Goal: Transaction & Acquisition: Obtain resource

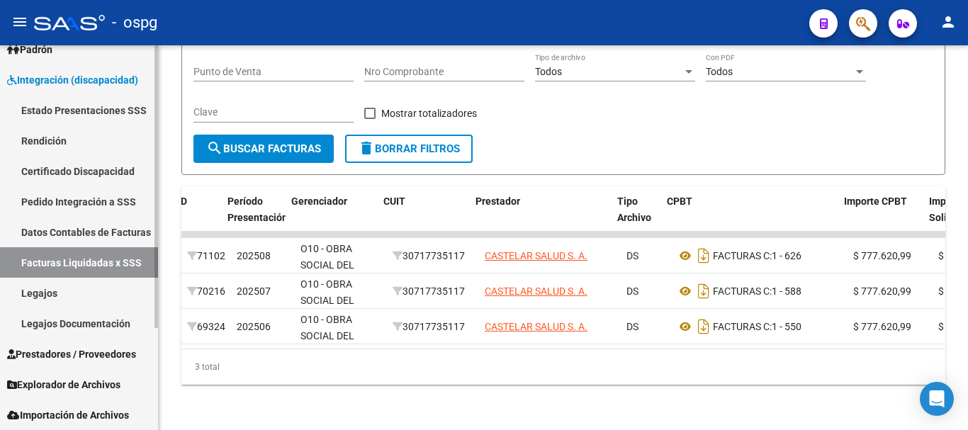
scroll to position [0, 9]
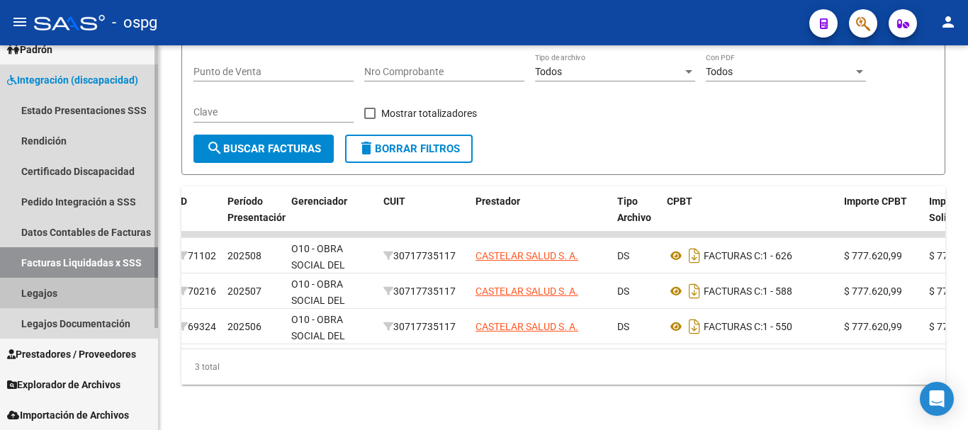
click at [90, 286] on link "Legajos" at bounding box center [79, 293] width 158 height 30
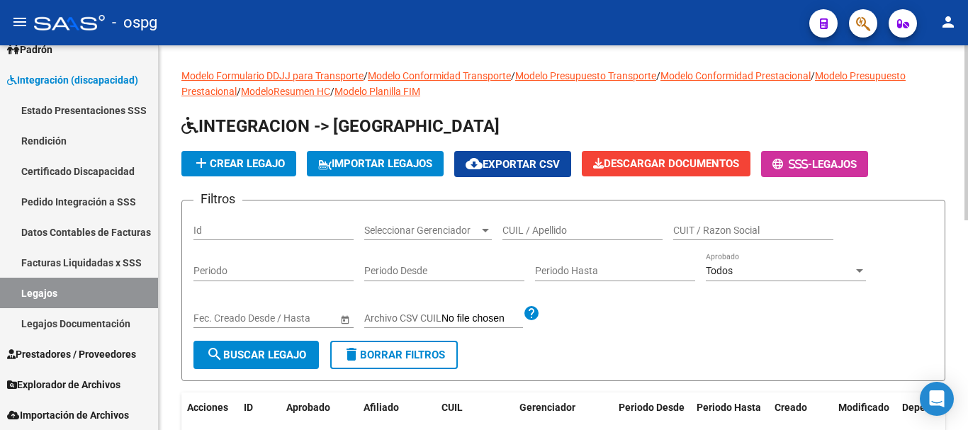
click at [547, 232] on input "CUIL / Apellido" at bounding box center [582, 231] width 160 height 12
type input "[PERSON_NAME]"
click at [211, 354] on mat-icon "search" at bounding box center [214, 354] width 17 height 17
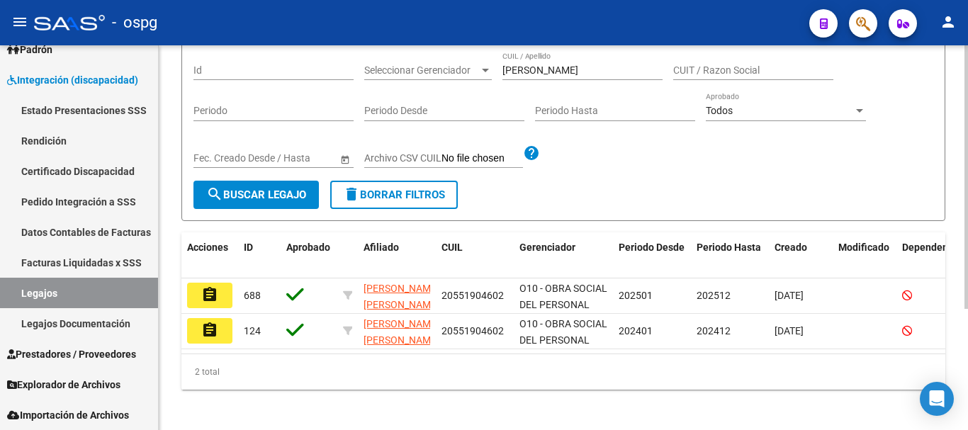
scroll to position [177, 0]
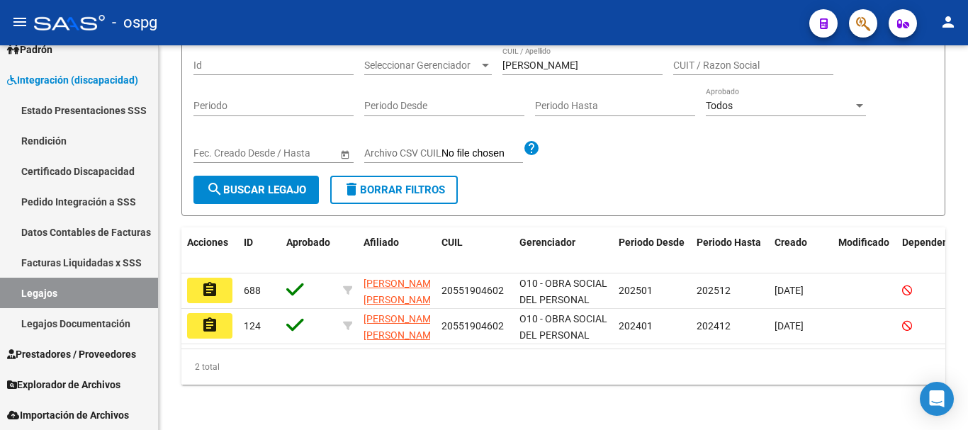
click at [212, 281] on mat-icon "assignment" at bounding box center [209, 289] width 17 height 17
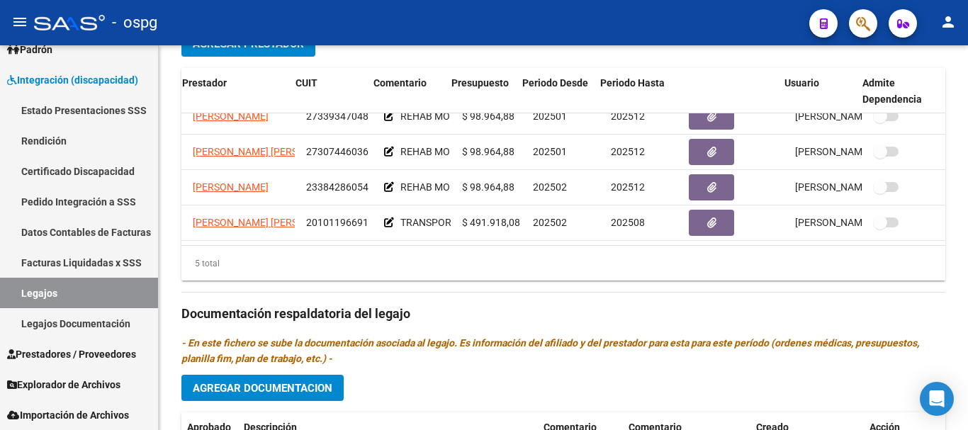
scroll to position [61, 0]
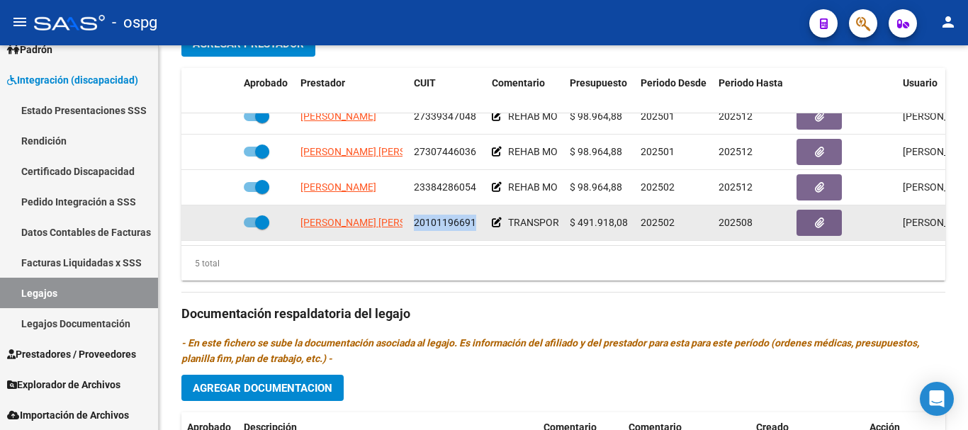
drag, startPoint x: 477, startPoint y: 212, endPoint x: 414, endPoint y: 217, distance: 63.3
click at [414, 217] on div "20101196691" at bounding box center [447, 223] width 67 height 16
copy span "20101196691"
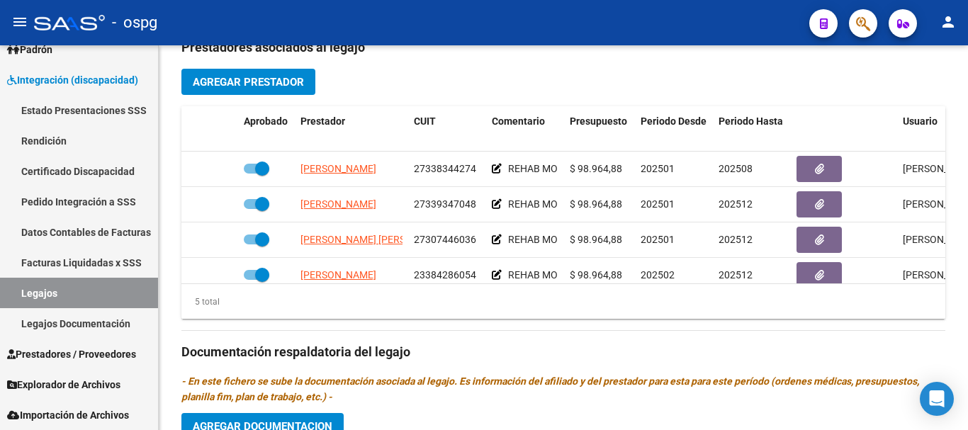
scroll to position [496, 0]
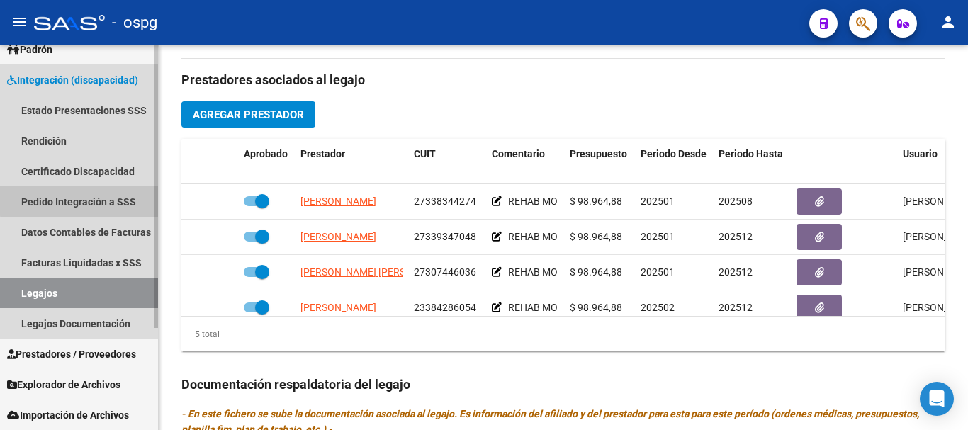
click at [89, 200] on link "Pedido Integración a SSS" at bounding box center [79, 201] width 158 height 30
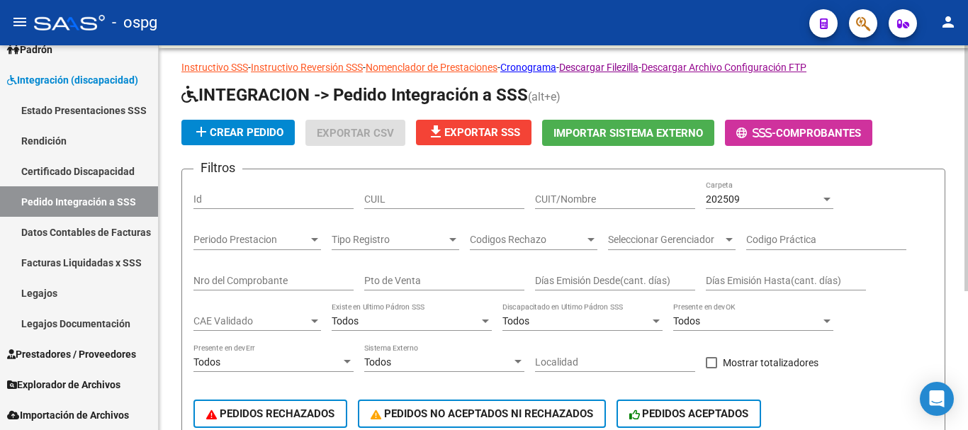
scroll to position [5, 0]
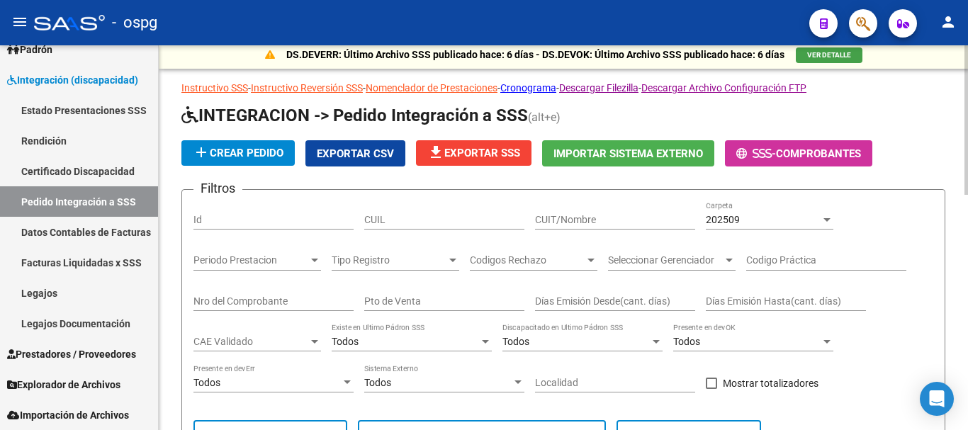
click at [824, 218] on div at bounding box center [826, 220] width 7 height 4
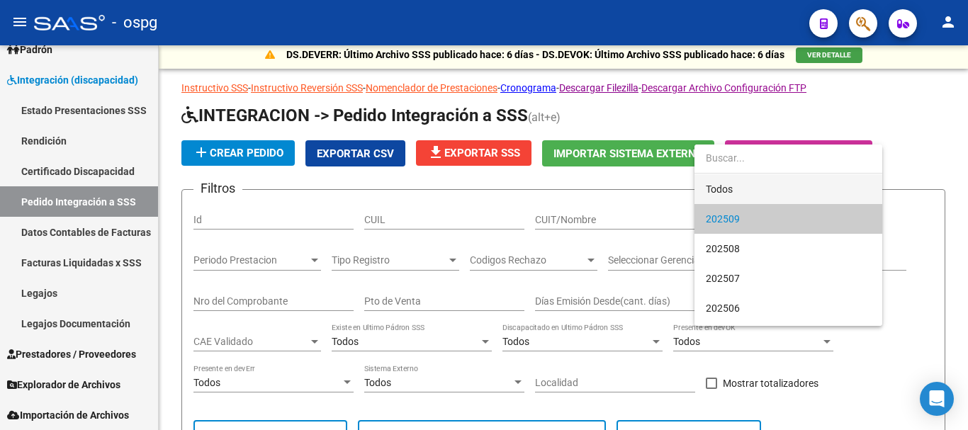
click at [738, 191] on span "Todos" at bounding box center [788, 189] width 165 height 30
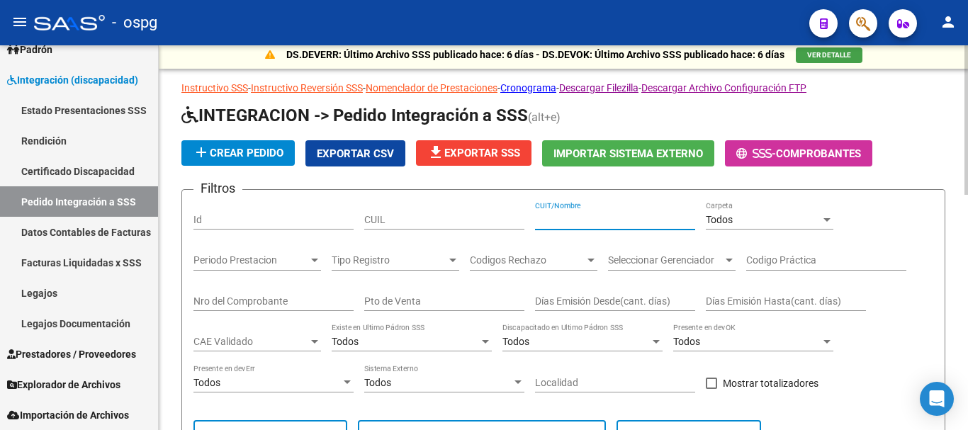
click at [550, 219] on input "CUIT/Nombre" at bounding box center [615, 220] width 160 height 12
paste input "20101196691"
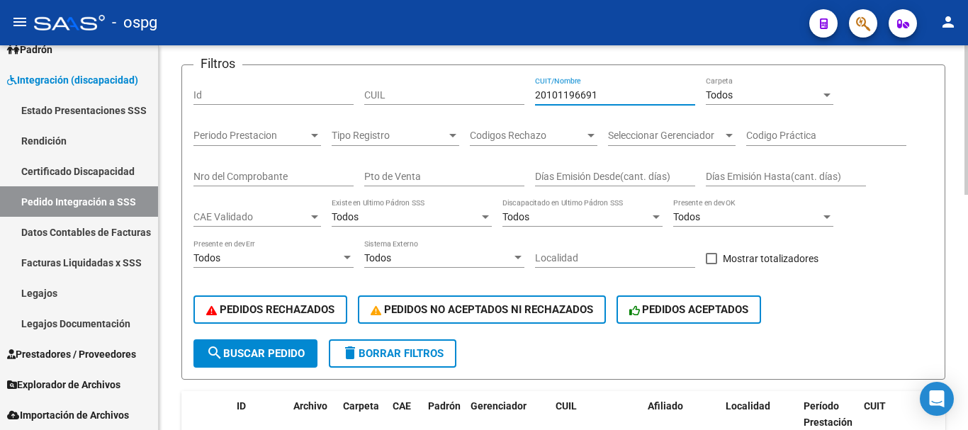
scroll to position [147, 0]
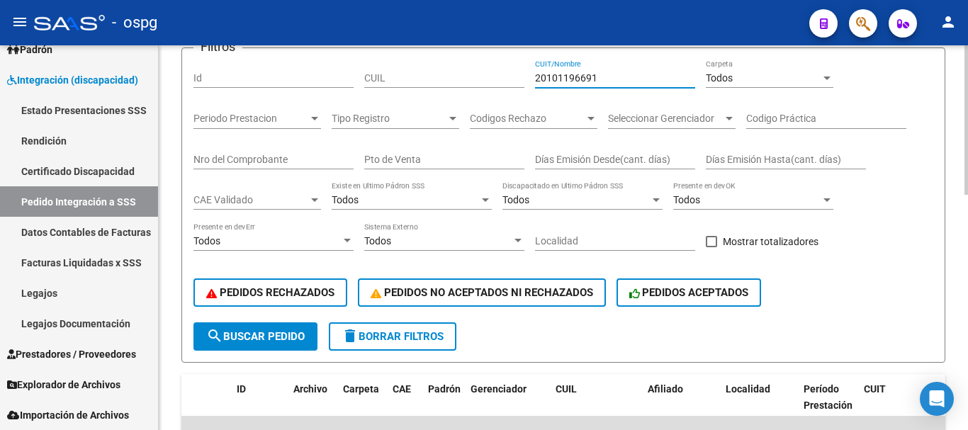
type input "20101196691"
click at [272, 336] on span "search Buscar Pedido" at bounding box center [255, 336] width 98 height 13
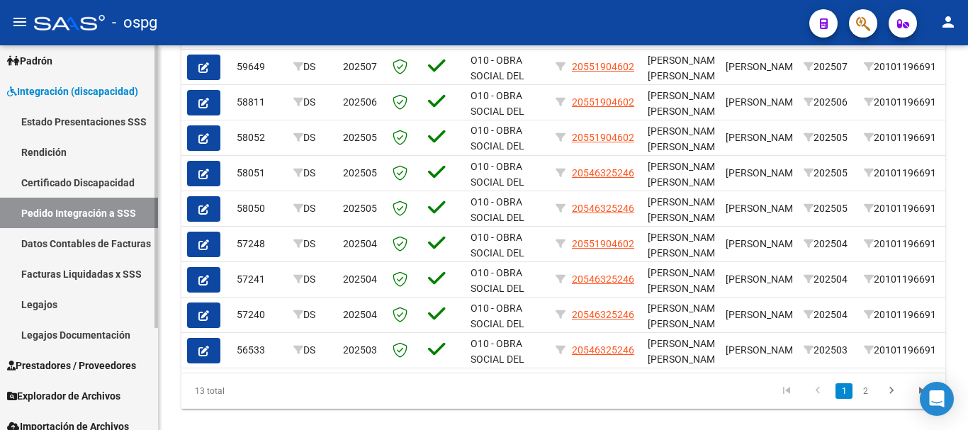
scroll to position [139, 0]
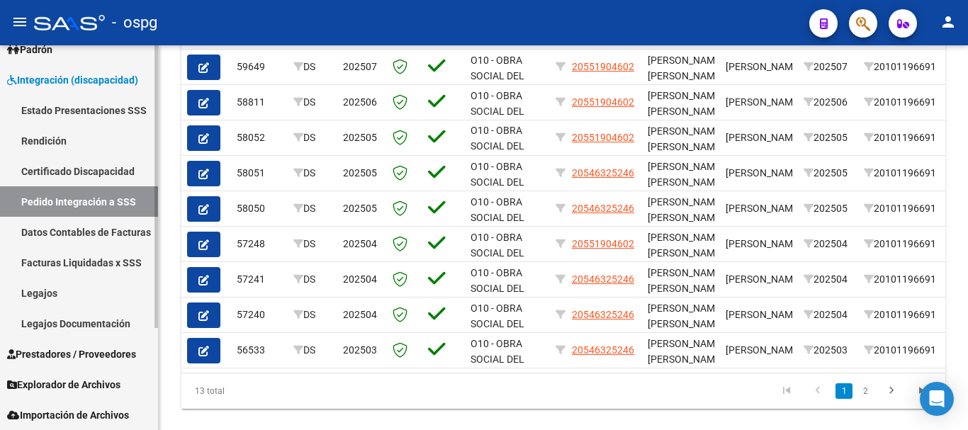
click at [79, 351] on span "Prestadores / Proveedores" at bounding box center [71, 354] width 129 height 16
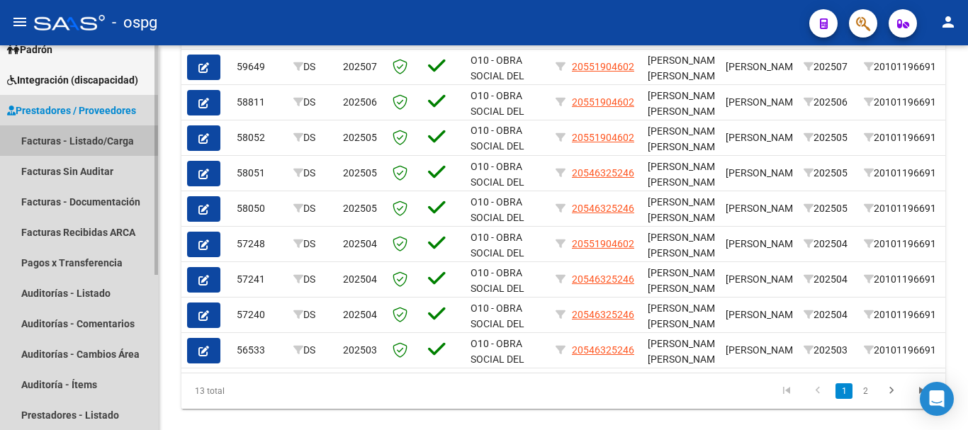
click at [89, 137] on link "Facturas - Listado/Carga" at bounding box center [79, 140] width 158 height 30
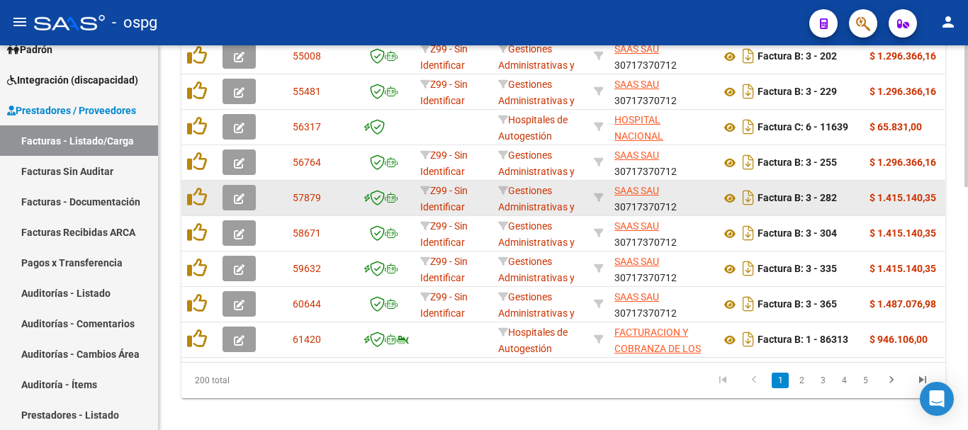
scroll to position [657, 0]
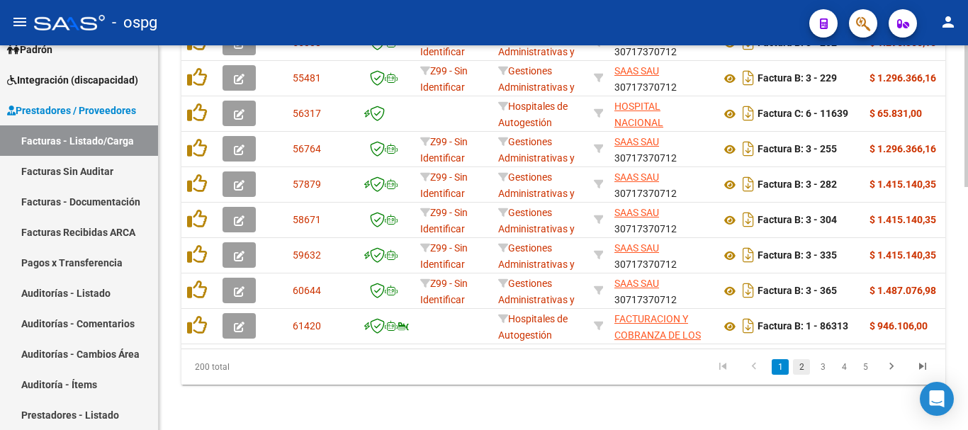
click at [797, 368] on link "2" at bounding box center [801, 367] width 17 height 16
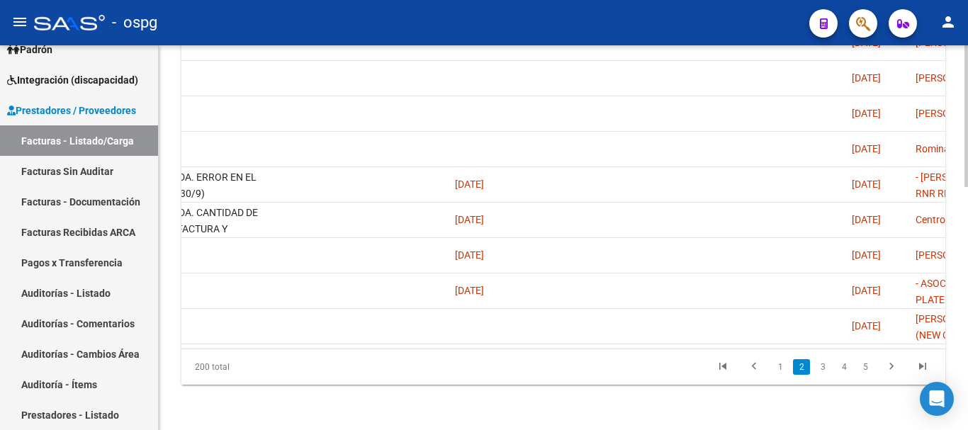
scroll to position [0, 2889]
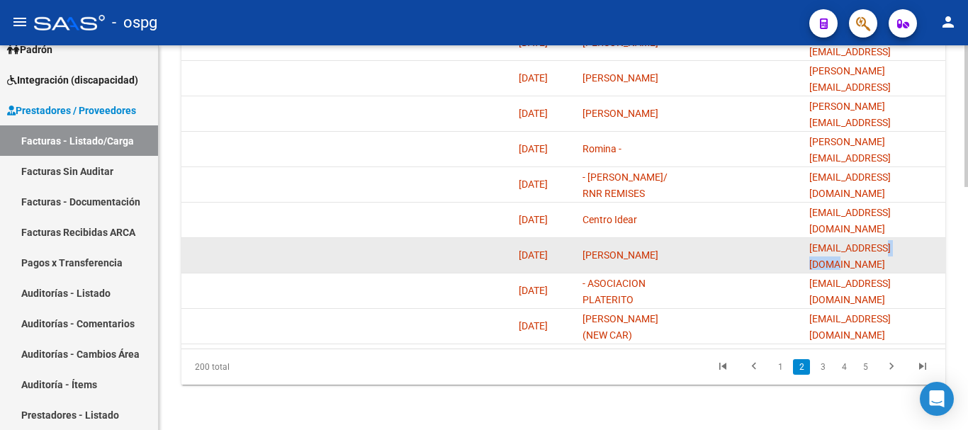
drag, startPoint x: 912, startPoint y: 245, endPoint x: 887, endPoint y: 252, distance: 25.8
click at [887, 252] on datatable-body-cell "[EMAIL_ADDRESS][DOMAIN_NAME]" at bounding box center [874, 255] width 142 height 35
drag, startPoint x: 903, startPoint y: 251, endPoint x: 805, endPoint y: 251, distance: 97.8
click at [805, 251] on datatable-body-cell "[EMAIL_ADDRESS][DOMAIN_NAME]" at bounding box center [874, 255] width 142 height 35
copy span "[EMAIL_ADDRESS][DOMAIN_NAME]"
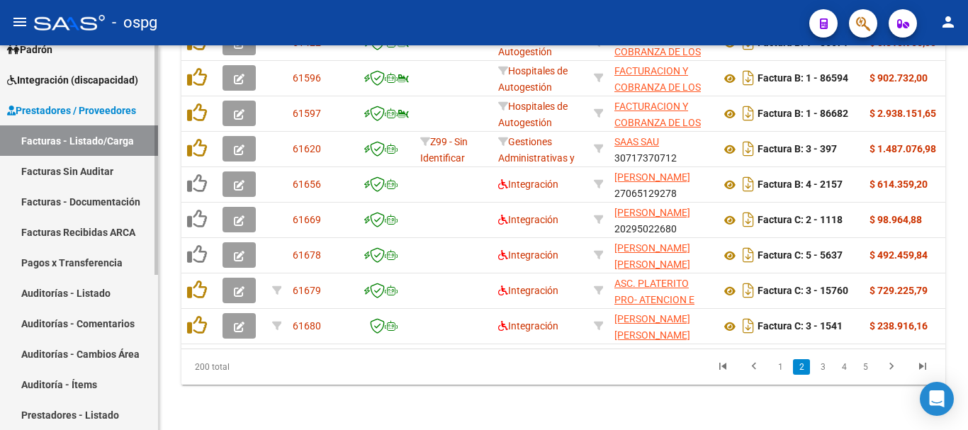
scroll to position [68, 0]
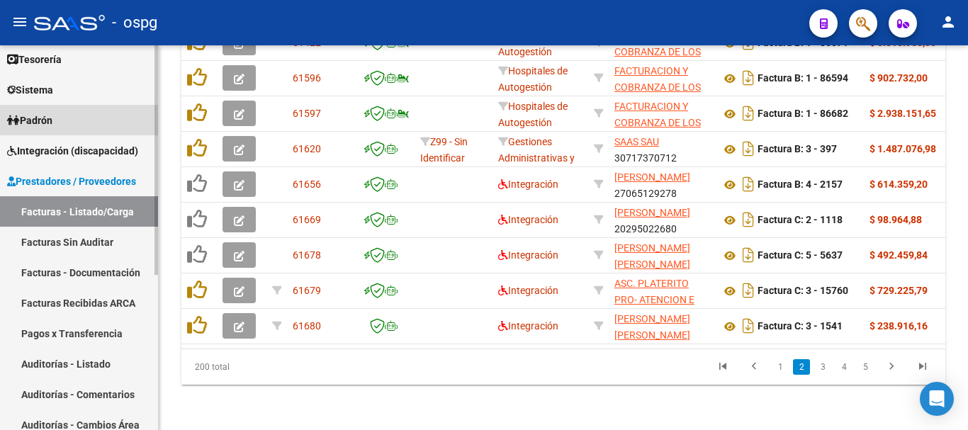
click at [92, 108] on link "Padrón" at bounding box center [79, 120] width 158 height 30
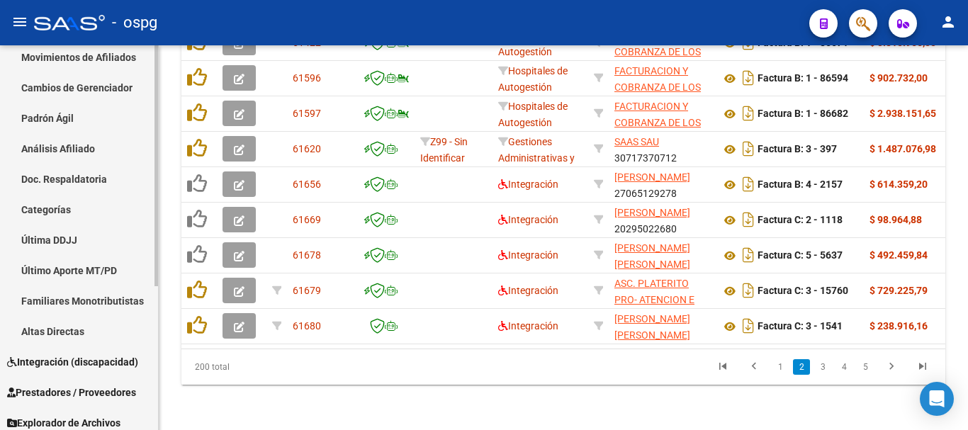
scroll to position [210, 0]
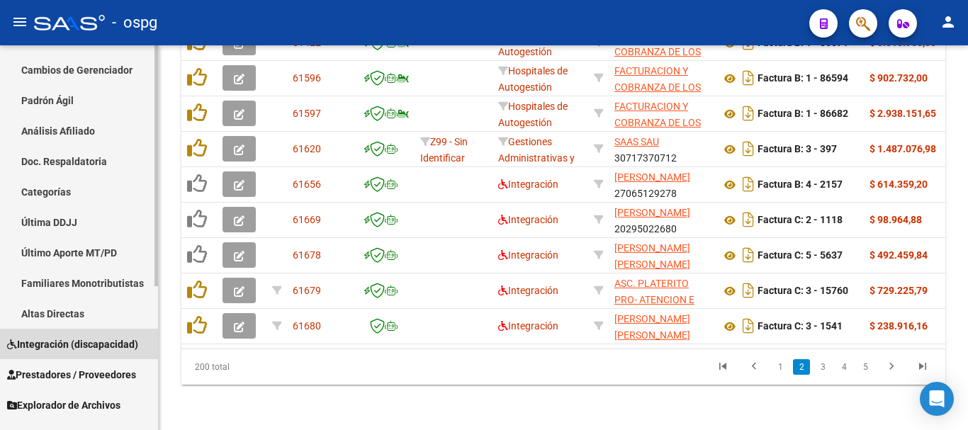
click at [79, 338] on span "Integración (discapacidad)" at bounding box center [72, 345] width 131 height 16
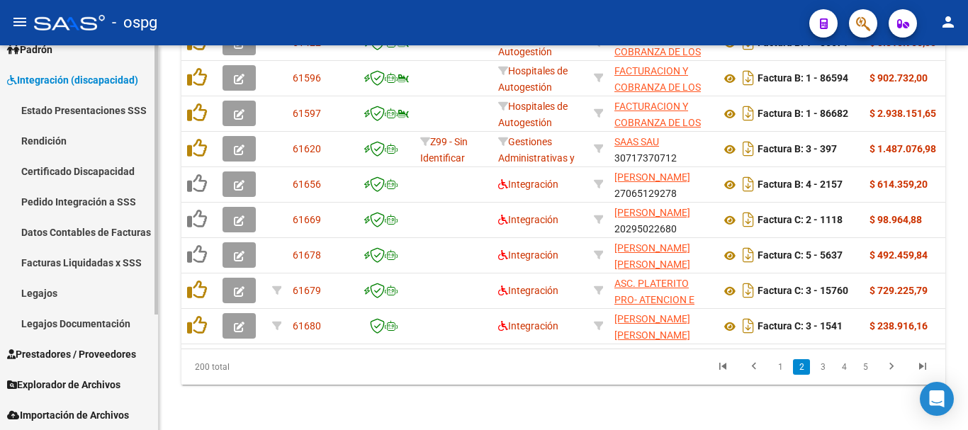
scroll to position [139, 0]
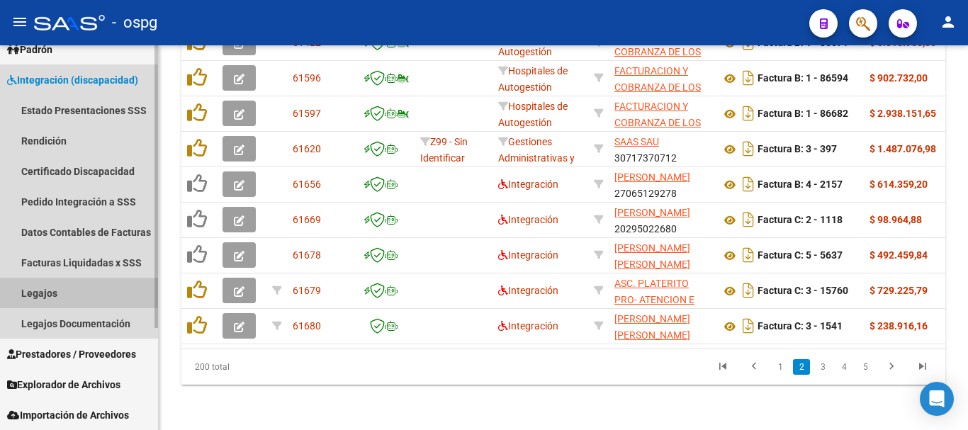
click at [76, 295] on link "Legajos" at bounding box center [79, 293] width 158 height 30
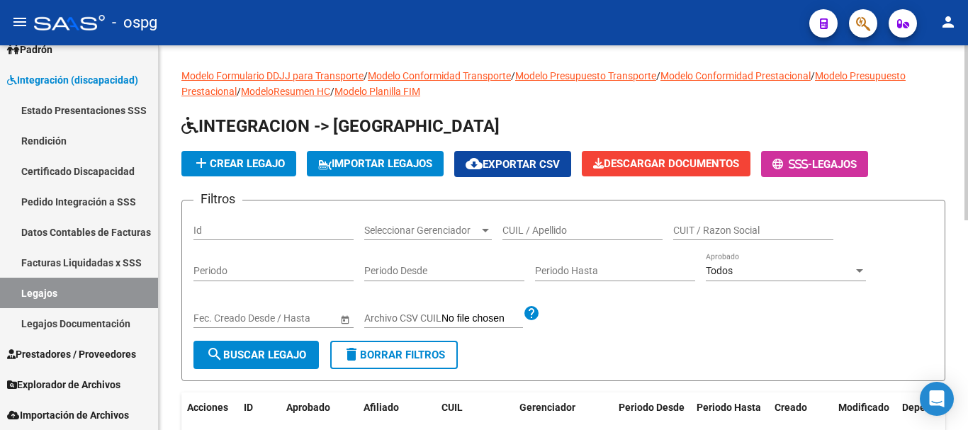
click at [543, 231] on input "CUIL / Apellido" at bounding box center [582, 231] width 160 height 12
type input "[PERSON_NAME]"
click at [262, 362] on button "search Buscar Legajo" at bounding box center [255, 355] width 125 height 28
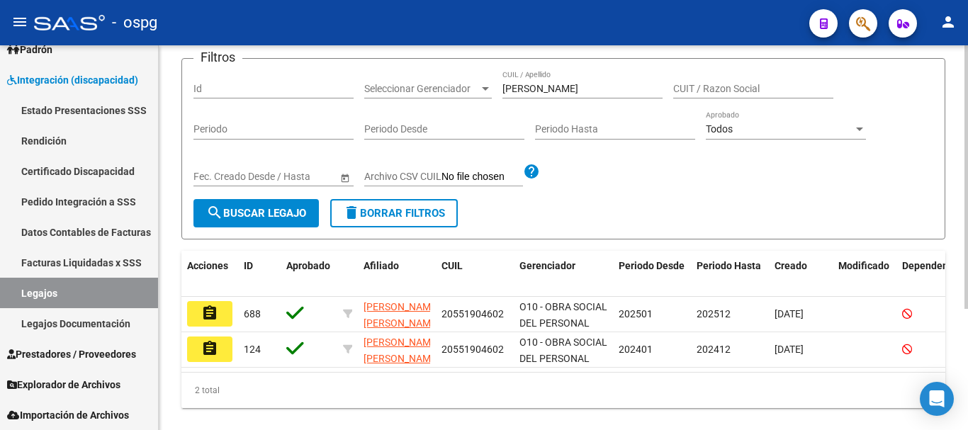
scroll to position [177, 0]
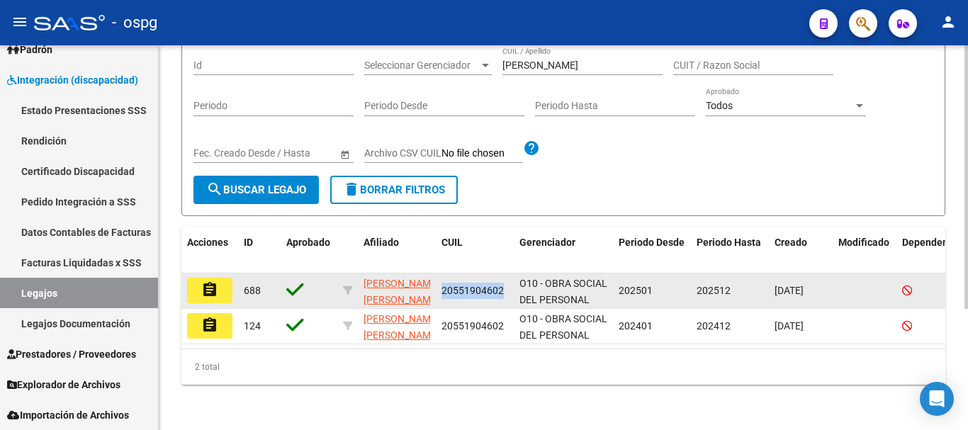
drag, startPoint x: 502, startPoint y: 277, endPoint x: 441, endPoint y: 279, distance: 61.7
click at [441, 279] on datatable-body-cell "20551904602" at bounding box center [475, 290] width 78 height 35
copy span "20551904602"
click at [215, 281] on mat-icon "assignment" at bounding box center [209, 289] width 17 height 17
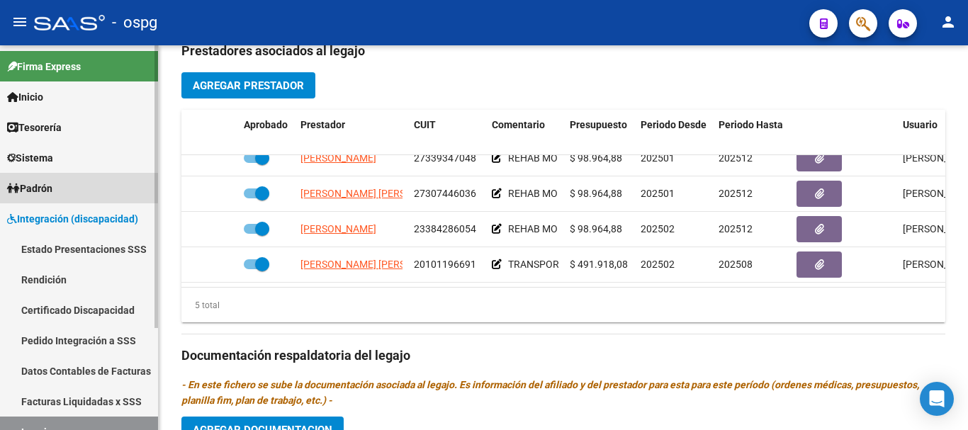
click at [52, 186] on span "Padrón" at bounding box center [29, 189] width 45 height 16
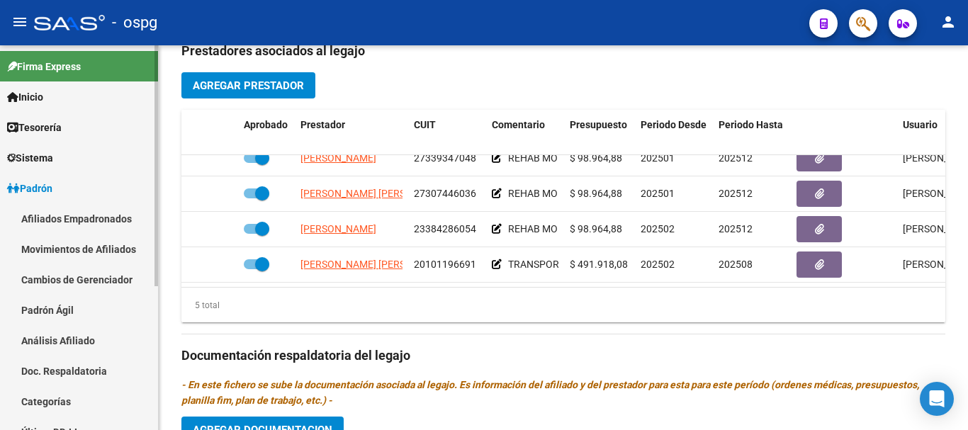
click at [89, 224] on link "Afiliados Empadronados" at bounding box center [79, 218] width 158 height 30
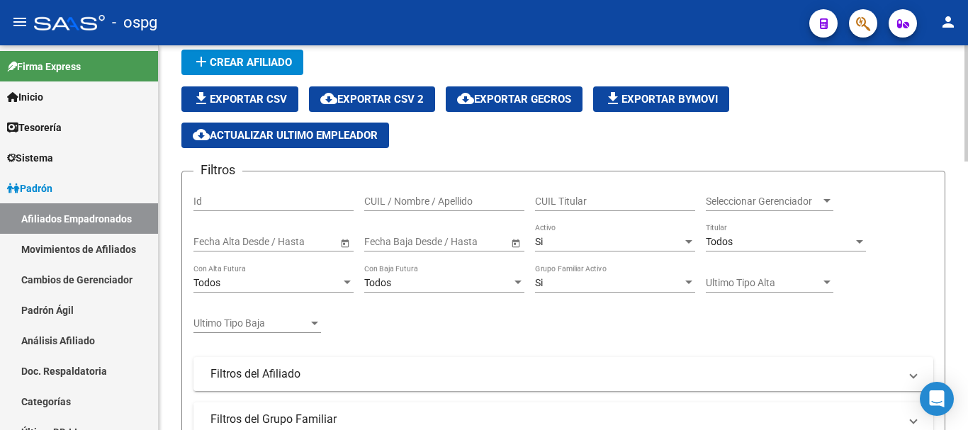
scroll to position [29, 0]
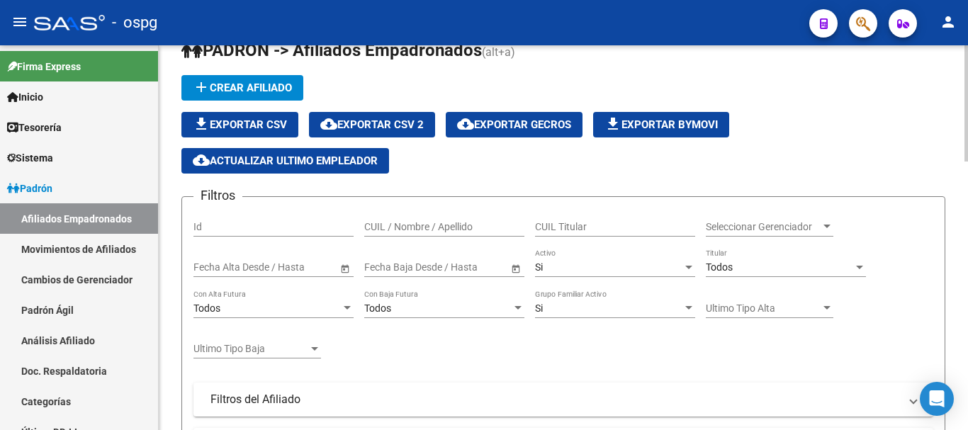
drag, startPoint x: 396, startPoint y: 219, endPoint x: 383, endPoint y: 225, distance: 14.6
click at [384, 225] on input "CUIL / Nombre / Apellido" at bounding box center [444, 227] width 160 height 12
paste input "20551904602"
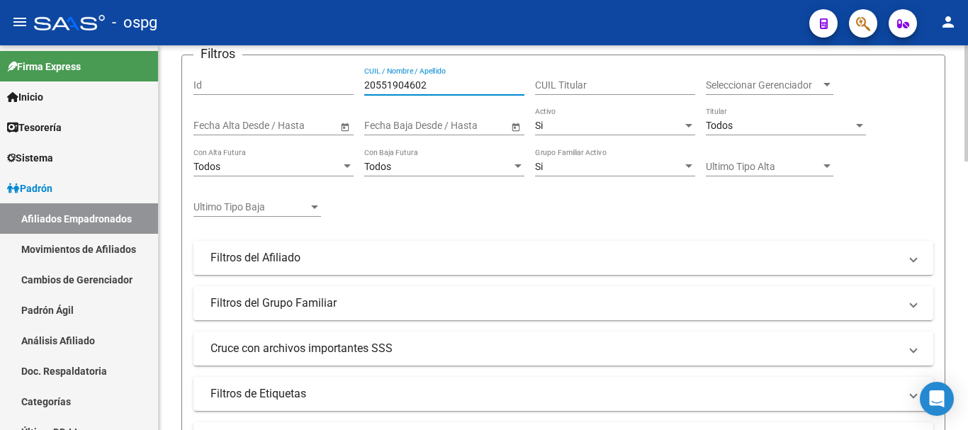
scroll to position [454, 0]
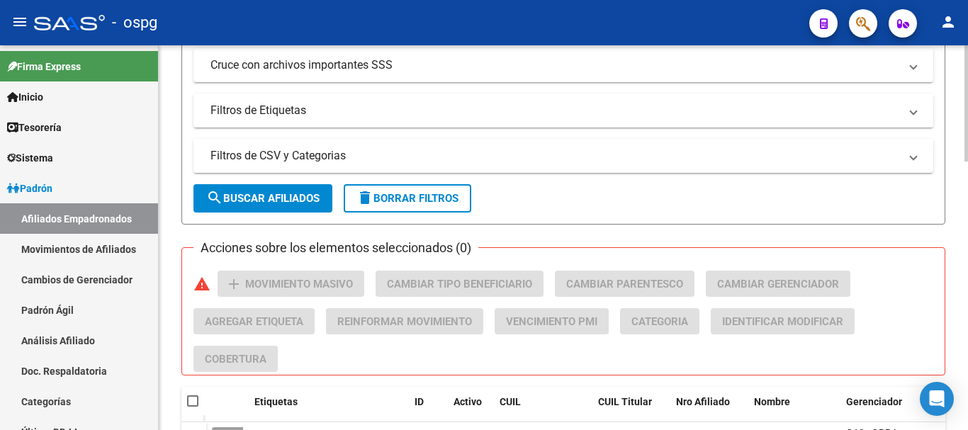
type input "20551904602"
click at [264, 199] on span "search Buscar Afiliados" at bounding box center [262, 198] width 113 height 13
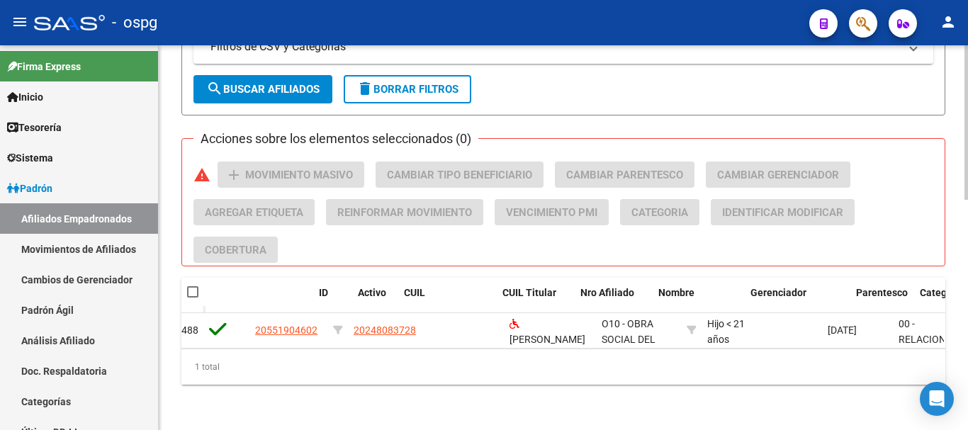
scroll to position [0, 0]
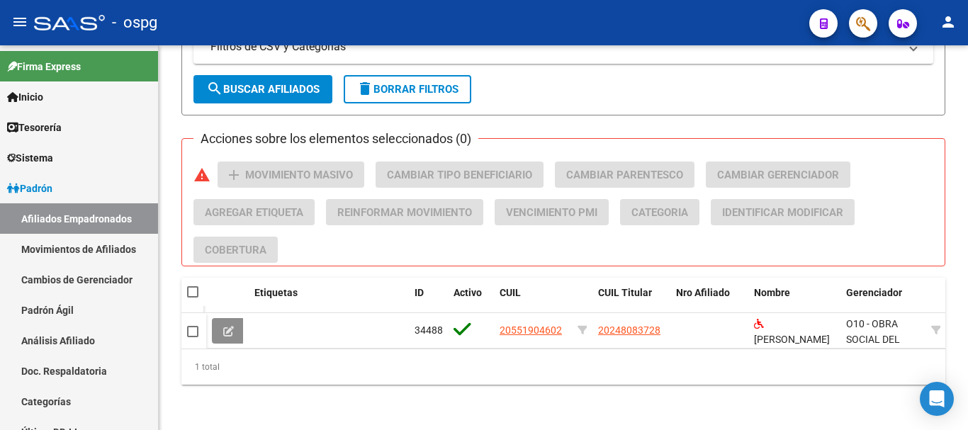
click at [222, 326] on button at bounding box center [228, 331] width 33 height 26
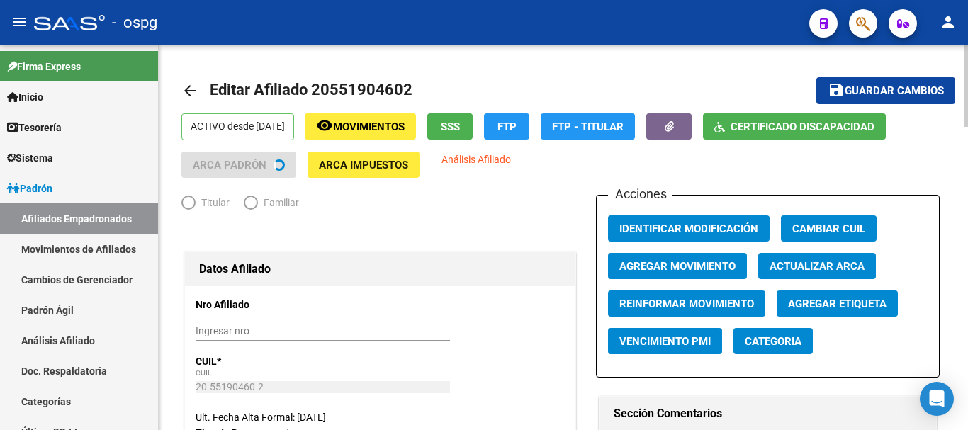
radio input "true"
type input "30-52145948-0"
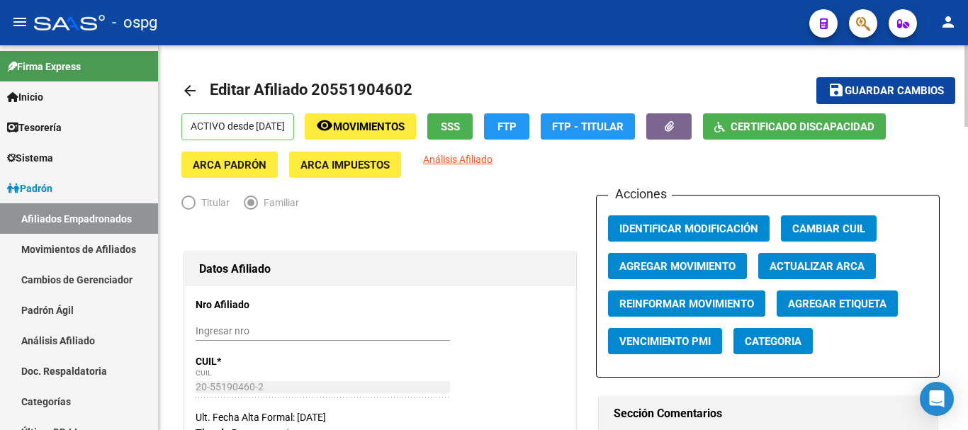
click at [799, 128] on span "Certificado Discapacidad" at bounding box center [802, 126] width 144 height 13
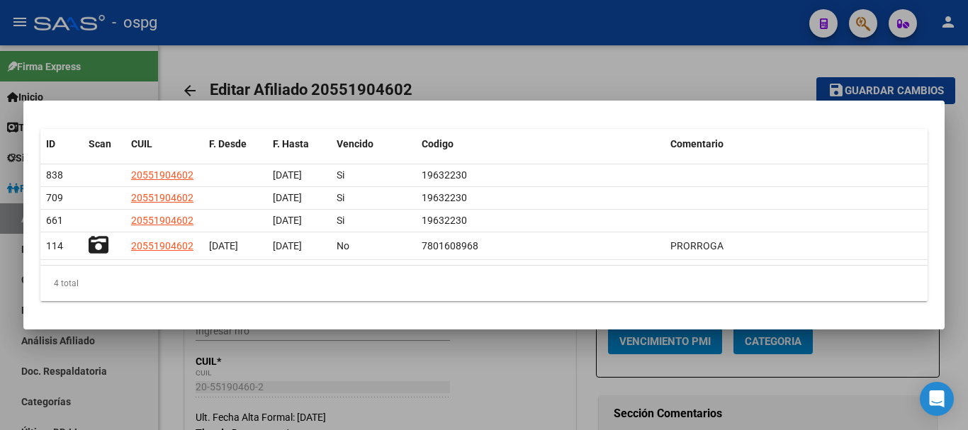
click at [530, 377] on div at bounding box center [484, 215] width 968 height 430
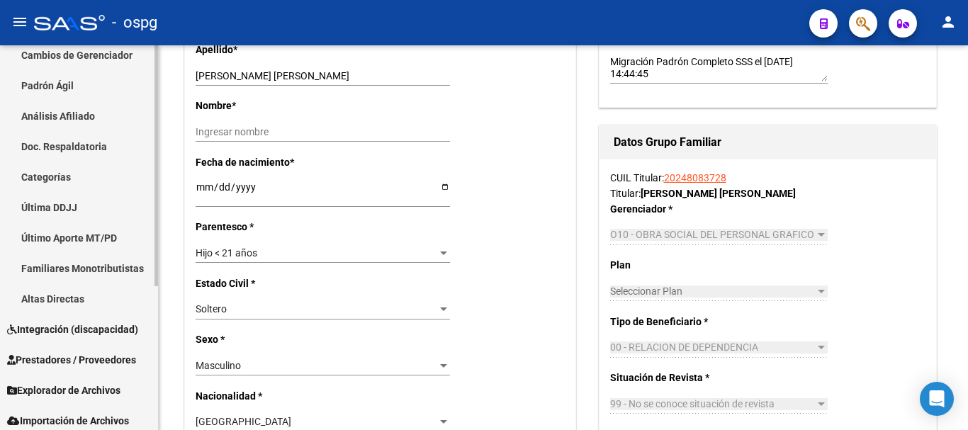
scroll to position [230, 0]
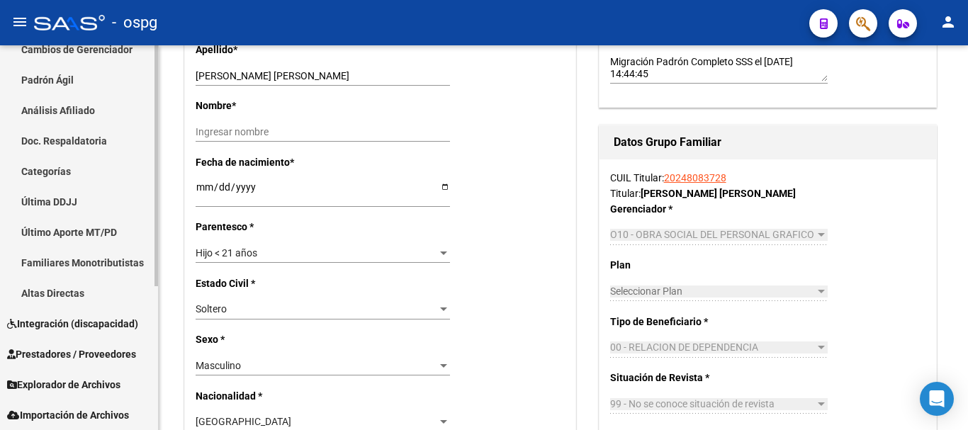
click at [59, 355] on span "Prestadores / Proveedores" at bounding box center [71, 354] width 129 height 16
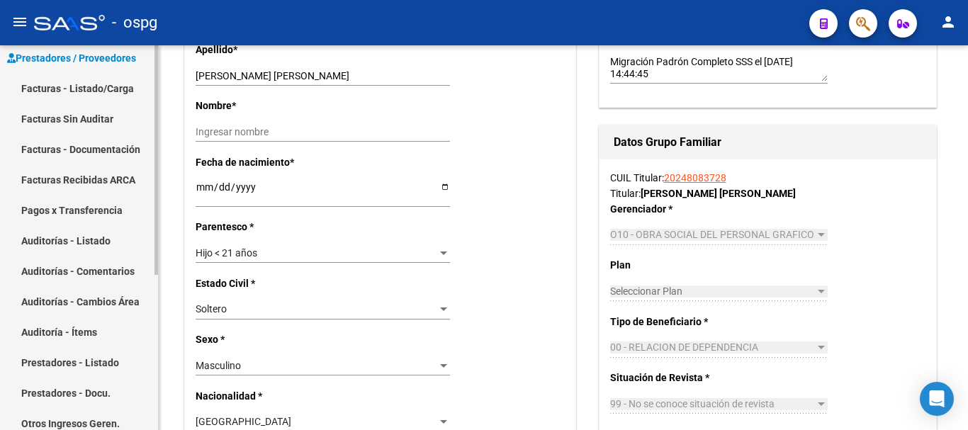
scroll to position [159, 0]
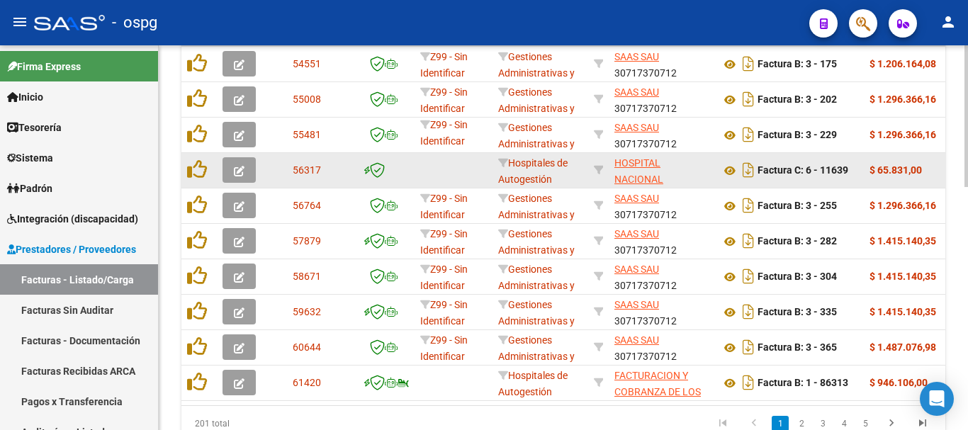
scroll to position [657, 0]
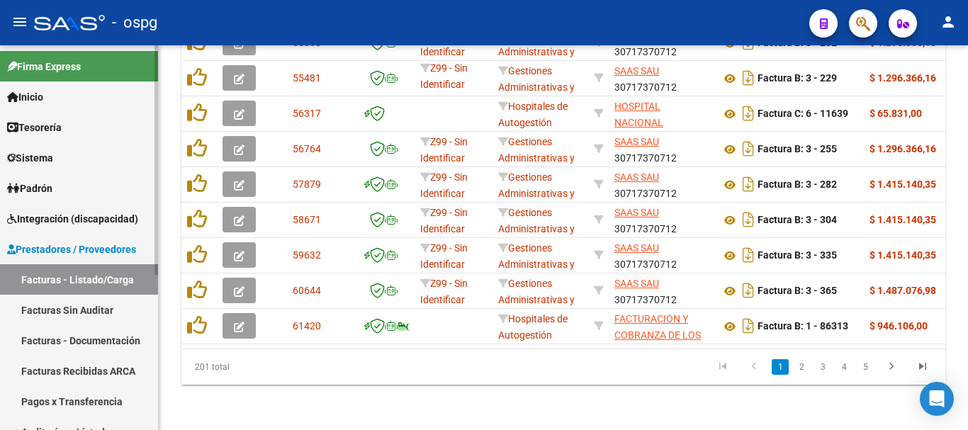
click at [87, 278] on link "Facturas - Listado/Carga" at bounding box center [79, 279] width 158 height 30
click at [801, 363] on link "2" at bounding box center [801, 367] width 17 height 16
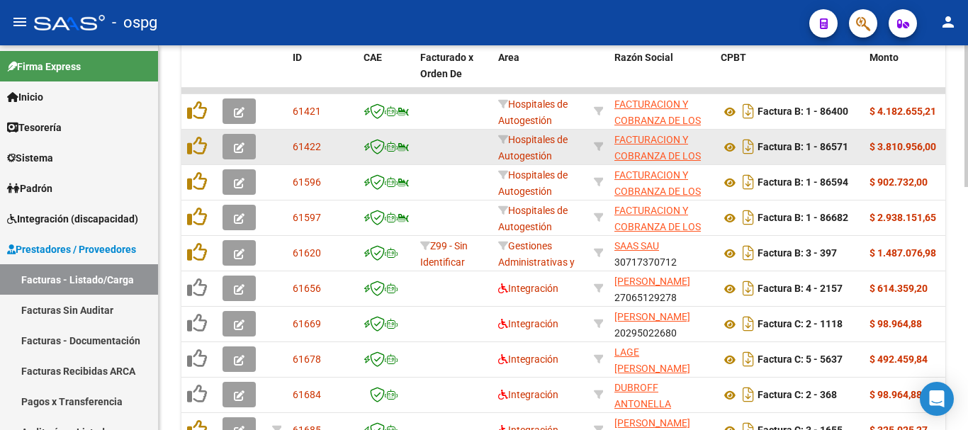
scroll to position [445, 0]
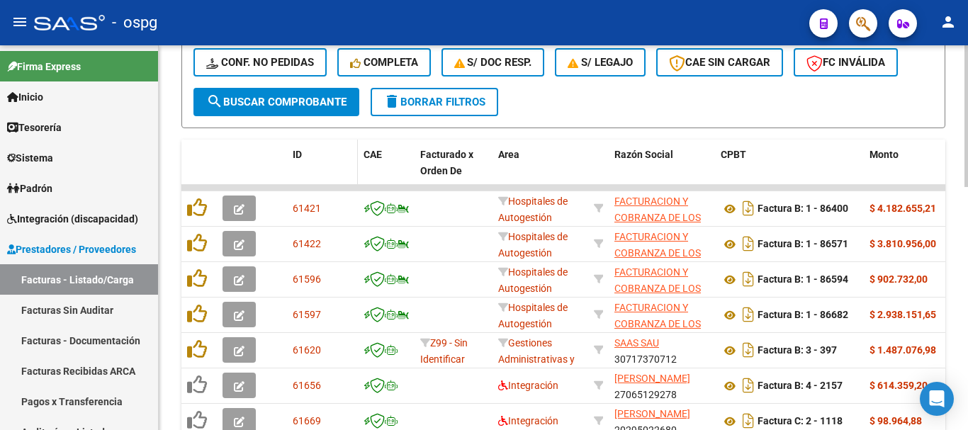
click at [298, 157] on span "ID" at bounding box center [297, 154] width 9 height 11
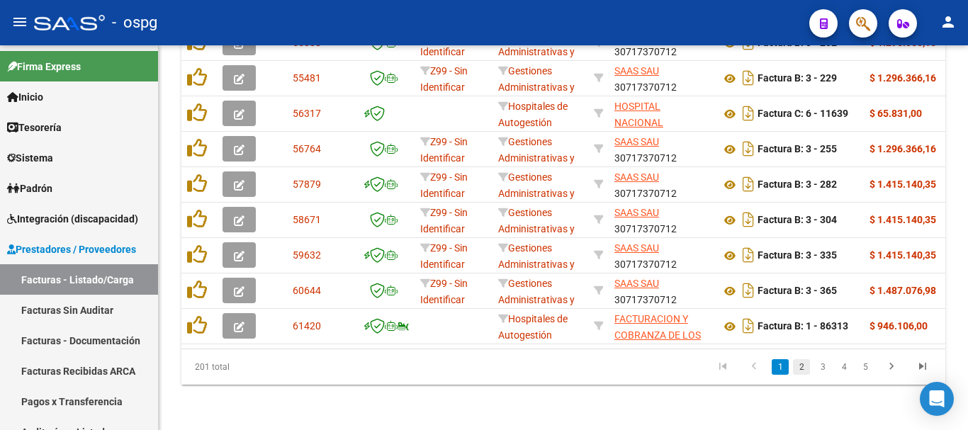
click at [796, 374] on link "2" at bounding box center [801, 367] width 17 height 16
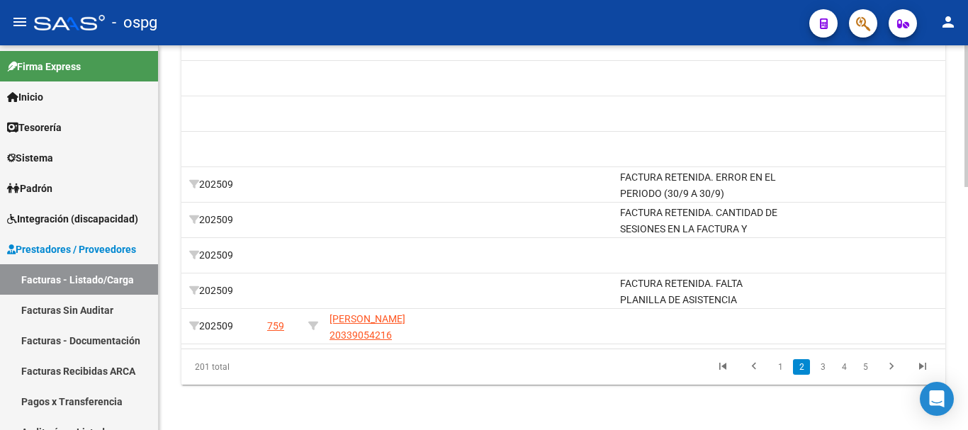
scroll to position [0, 2889]
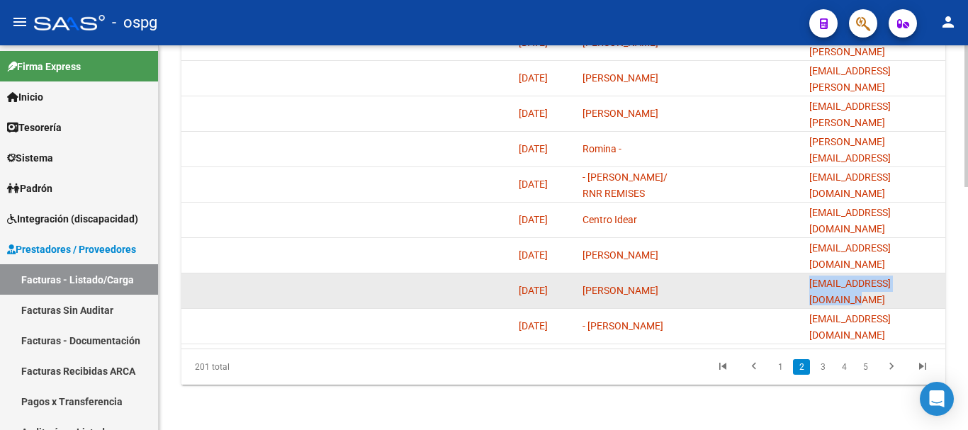
drag, startPoint x: 931, startPoint y: 282, endPoint x: 810, endPoint y: 293, distance: 120.9
click at [810, 293] on datatable-body-cell "anto_dubroff@hotmail.com" at bounding box center [874, 290] width 142 height 35
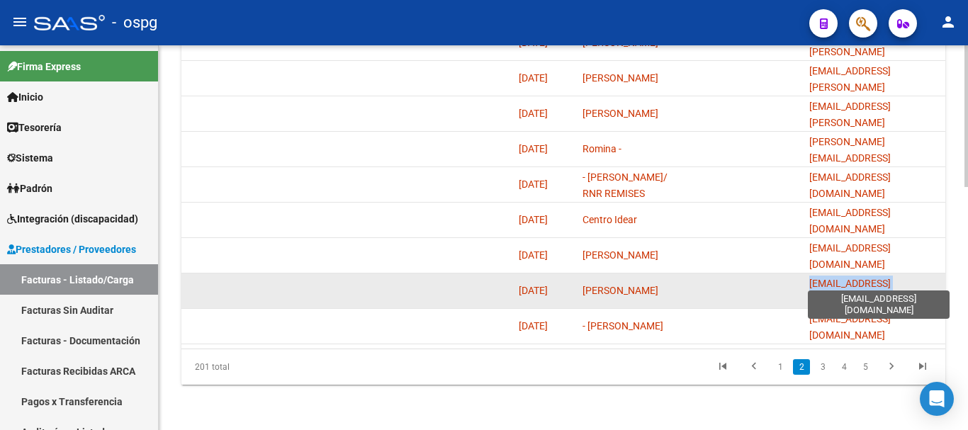
copy span "anto_dubroff@hotmail.com"
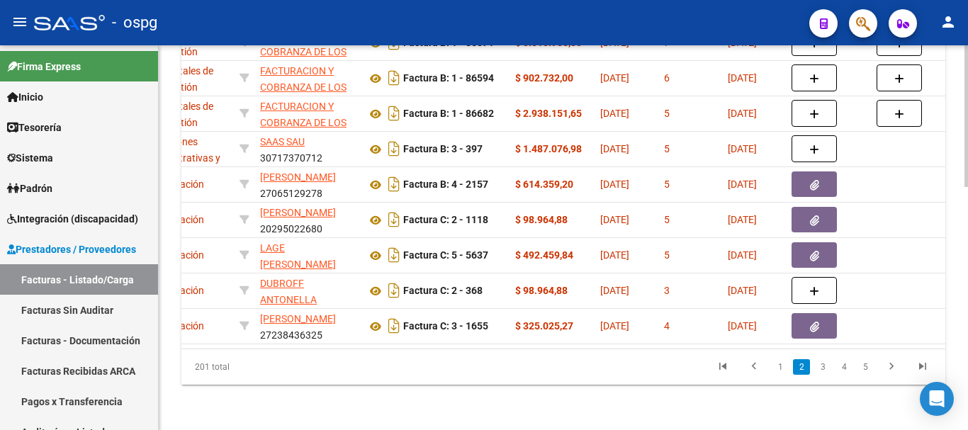
scroll to position [0, 0]
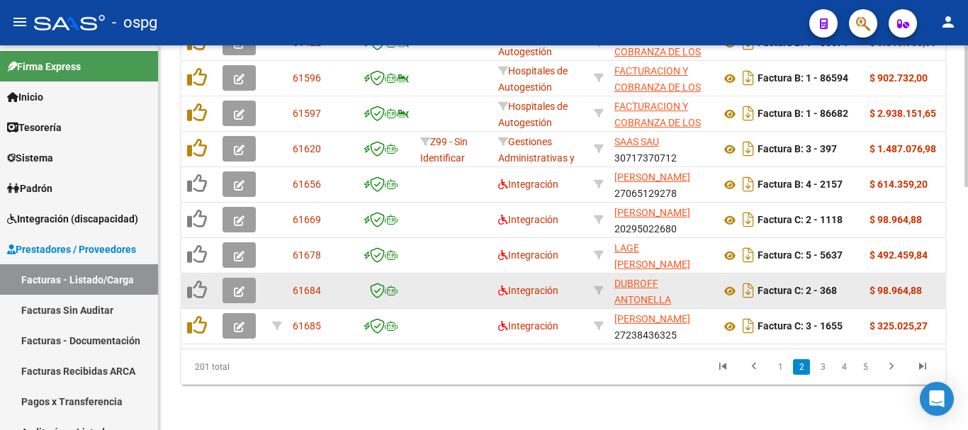
drag, startPoint x: 841, startPoint y: 281, endPoint x: 809, endPoint y: 286, distance: 32.4
click at [809, 286] on div "Factura C: 2 - 368" at bounding box center [788, 290] width 137 height 23
copy strong "2 - 368"
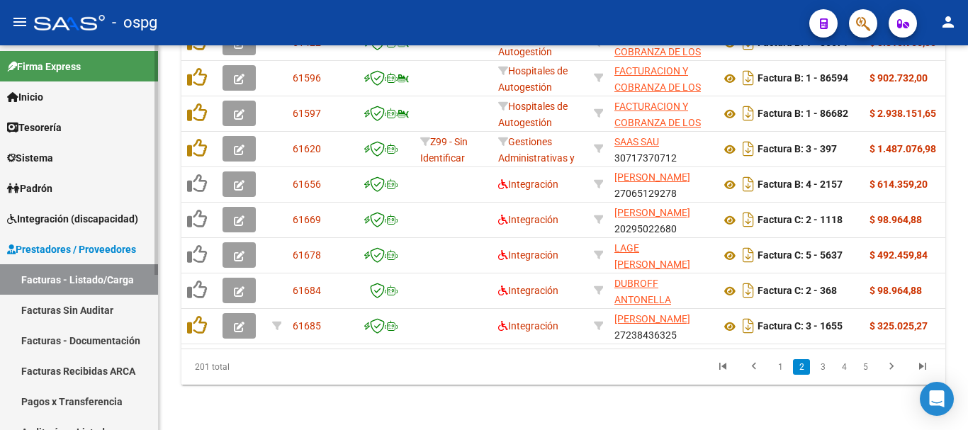
click at [96, 307] on link "Facturas Sin Auditar" at bounding box center [79, 310] width 158 height 30
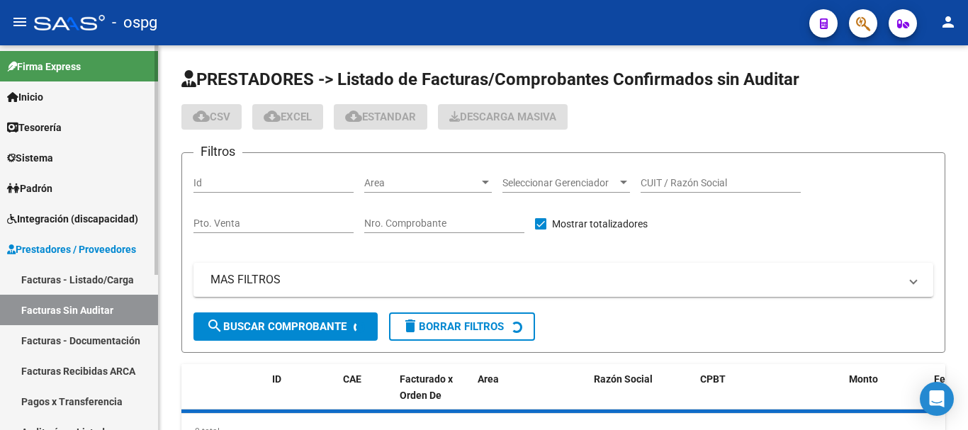
click at [77, 276] on link "Facturas - Listado/Carga" at bounding box center [79, 279] width 158 height 30
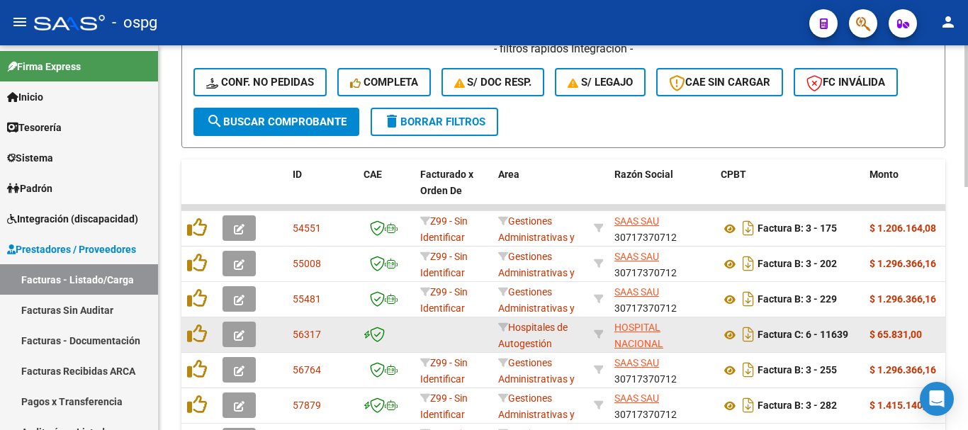
scroll to position [3, 0]
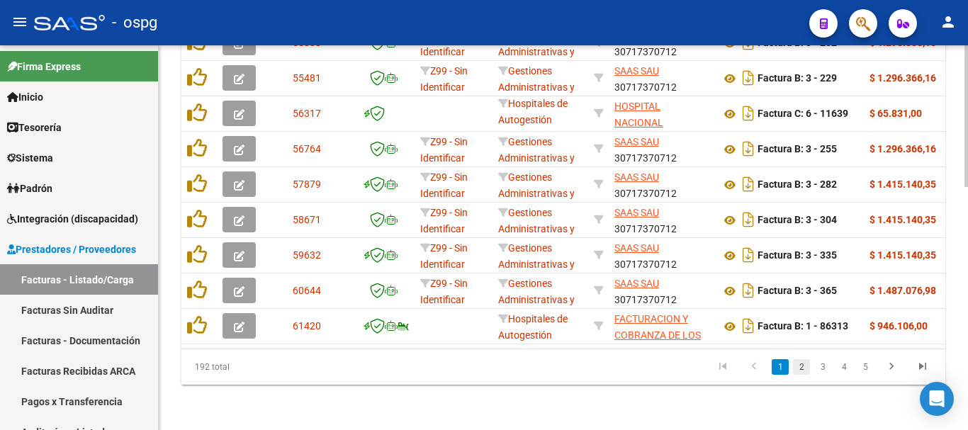
click at [801, 369] on link "2" at bounding box center [801, 367] width 17 height 16
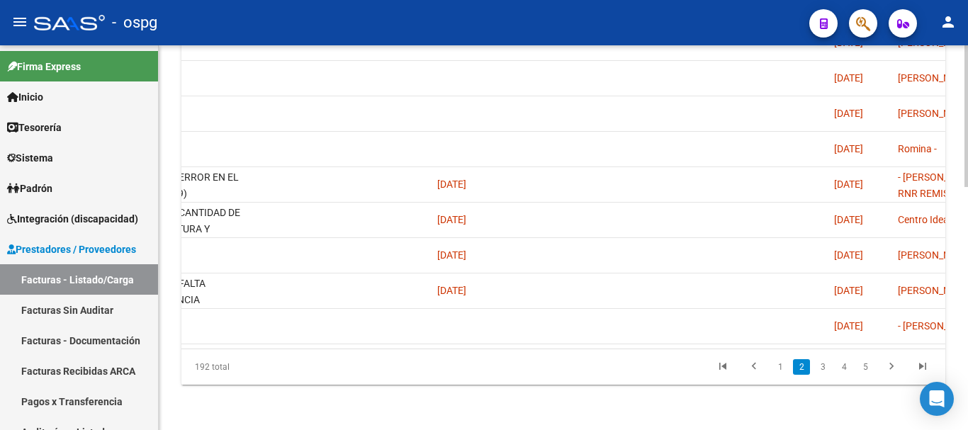
scroll to position [0, 2889]
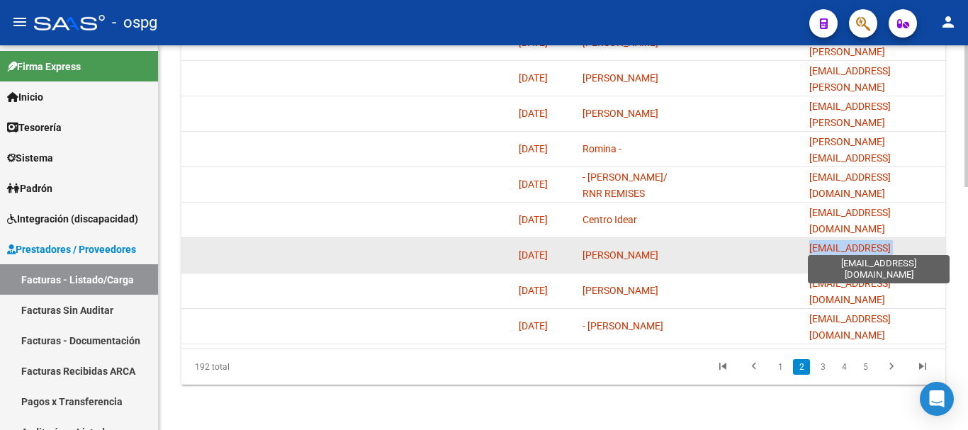
drag, startPoint x: 924, startPoint y: 244, endPoint x: 810, endPoint y: 249, distance: 113.5
click at [810, 249] on div "[EMAIL_ADDRESS][DOMAIN_NAME]" at bounding box center [874, 255] width 130 height 30
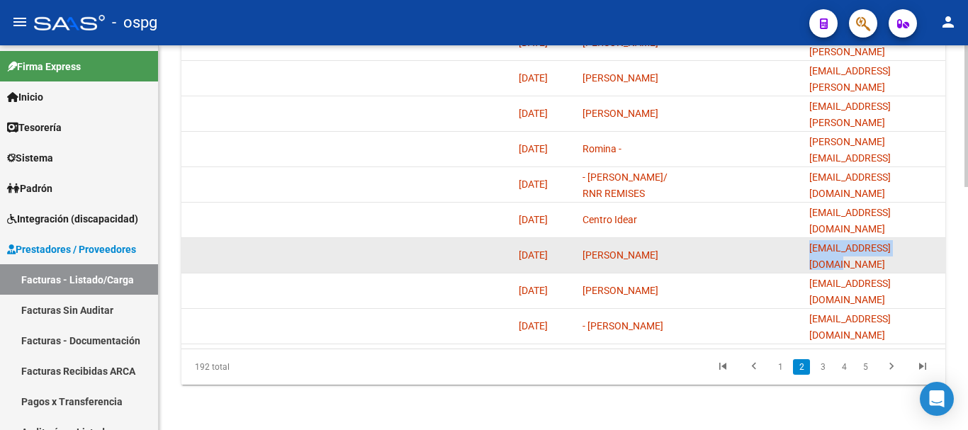
copy span "[EMAIL_ADDRESS][DOMAIN_NAME]"
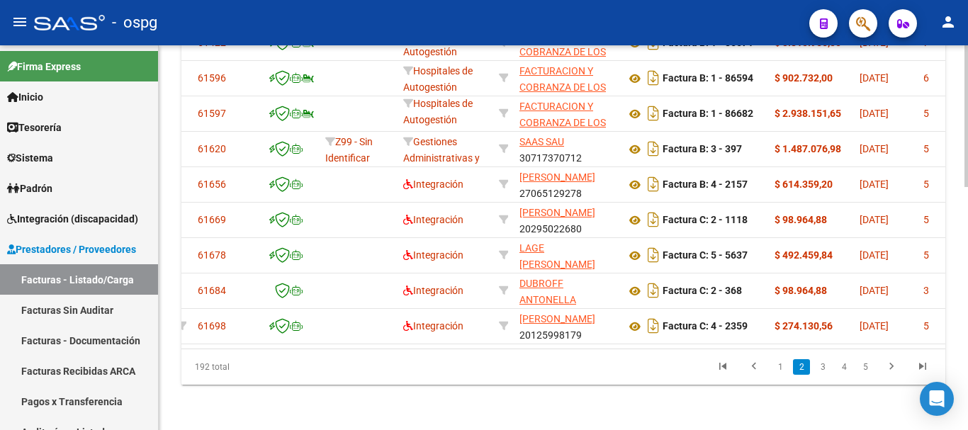
scroll to position [0, 0]
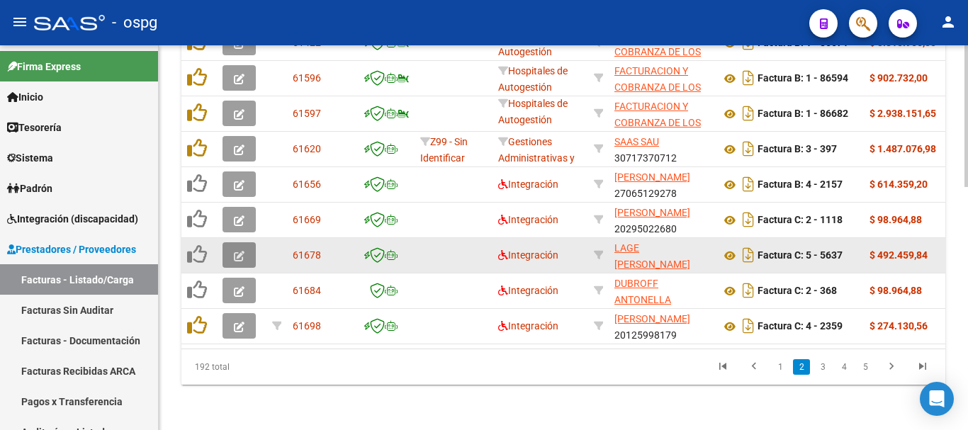
click at [245, 242] on button "button" at bounding box center [238, 255] width 33 height 26
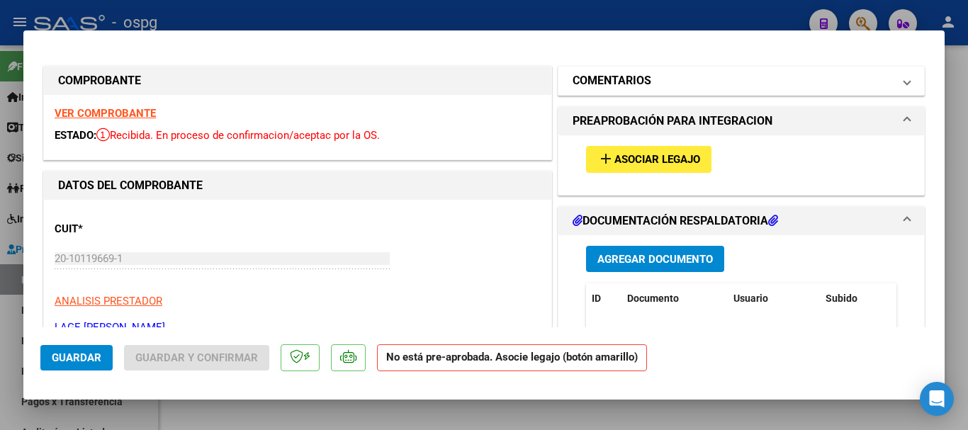
click at [611, 79] on h1 "COMENTARIOS" at bounding box center [611, 80] width 79 height 17
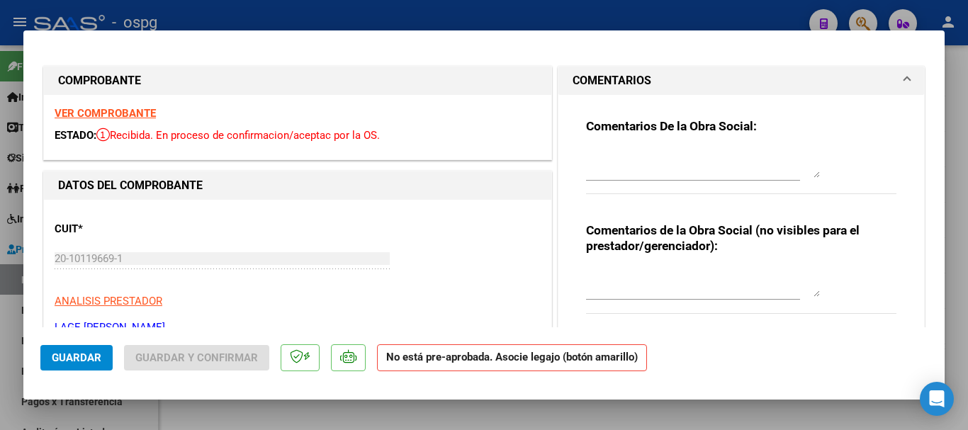
click at [635, 177] on textarea at bounding box center [703, 163] width 234 height 28
type textarea "f"
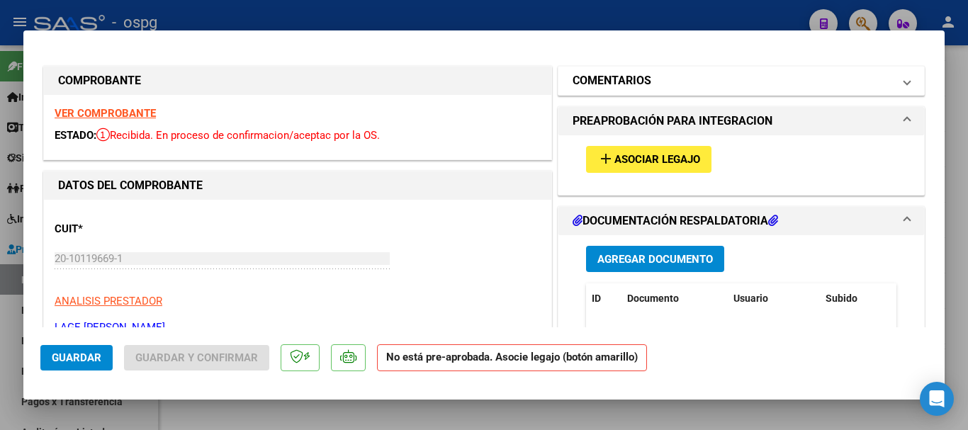
click at [619, 79] on h1 "COMENTARIOS" at bounding box center [611, 80] width 79 height 17
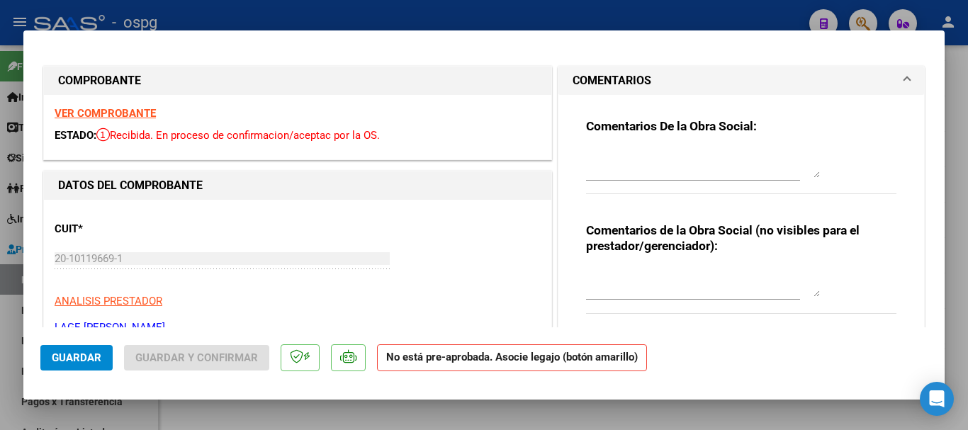
click at [605, 167] on textarea at bounding box center [703, 163] width 234 height 28
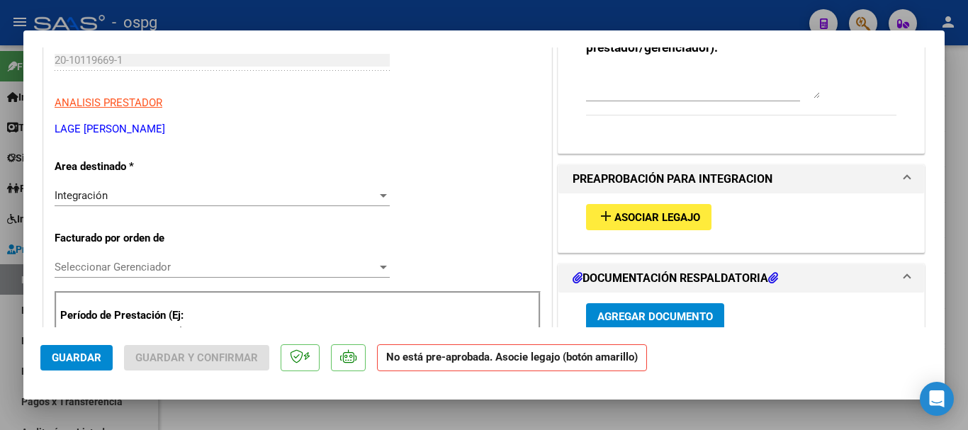
scroll to position [213, 0]
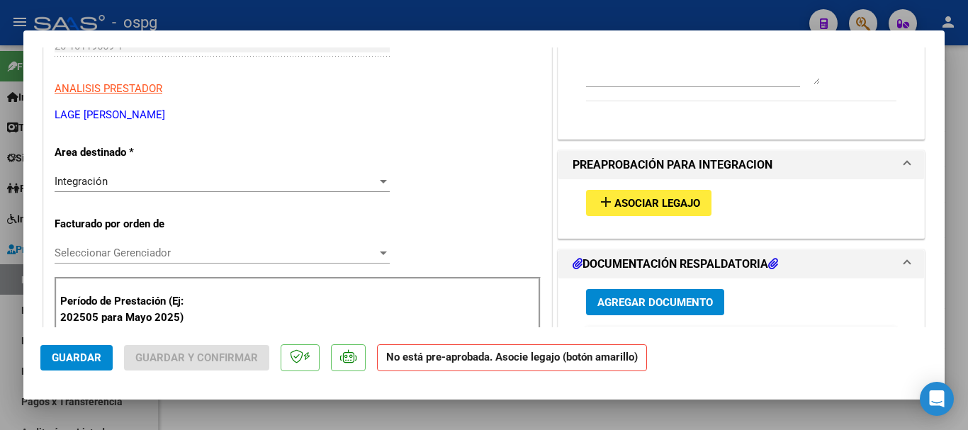
type textarea "FACTURA ANULADA. AUTORIZADO HASTA AGOSTO 25"
click at [104, 176] on div "Integración Seleccionar Area" at bounding box center [222, 181] width 335 height 21
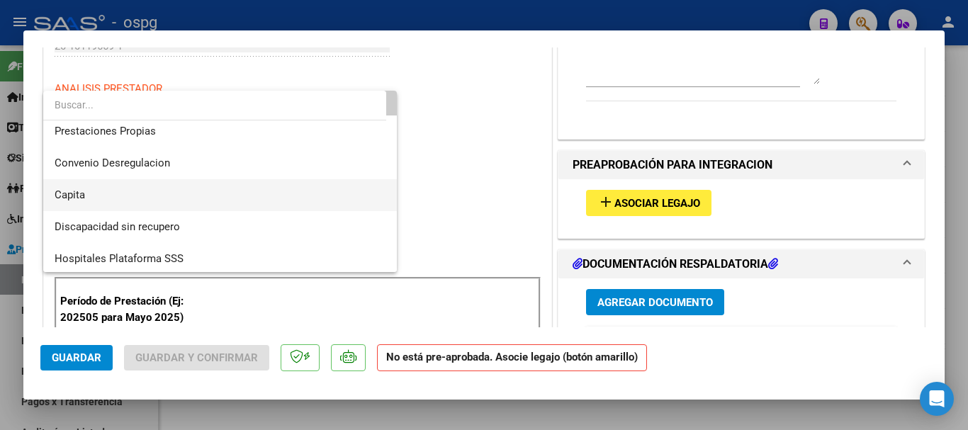
scroll to position [137, 0]
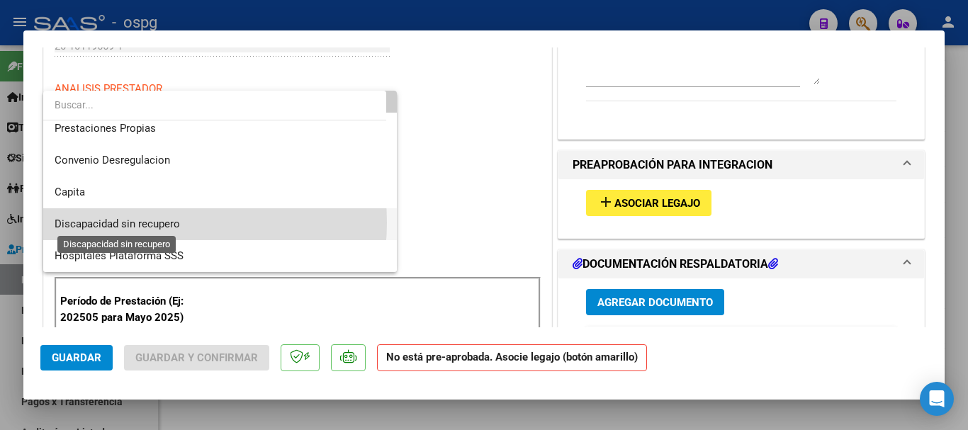
click at [135, 222] on span "Discapacidad sin recupero" at bounding box center [117, 223] width 125 height 13
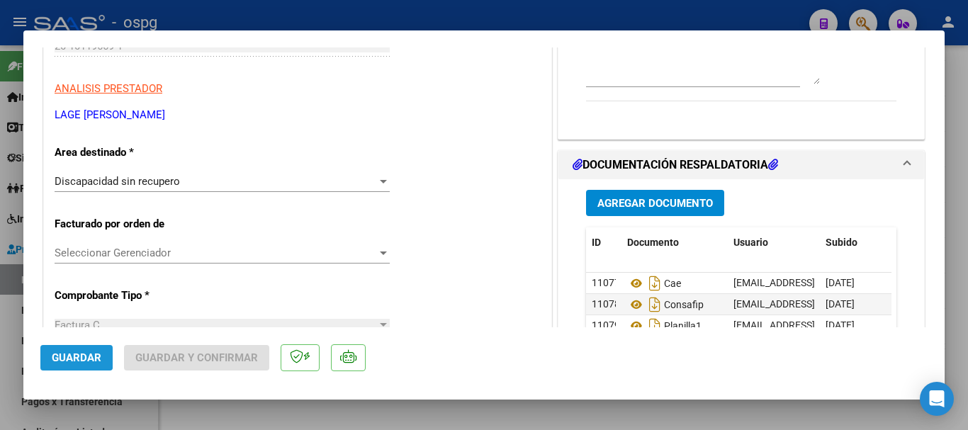
click at [73, 354] on span "Guardar" at bounding box center [77, 357] width 50 height 13
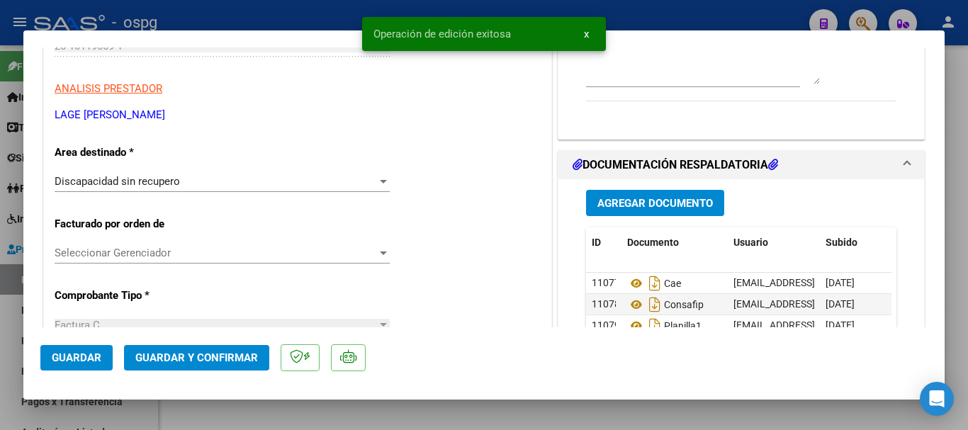
click at [339, 16] on div at bounding box center [484, 215] width 968 height 430
type input "$ 0,00"
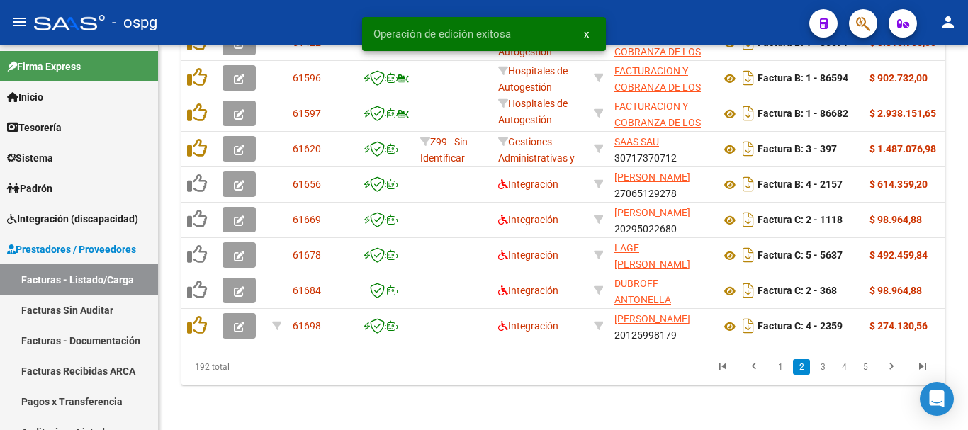
scroll to position [657, 0]
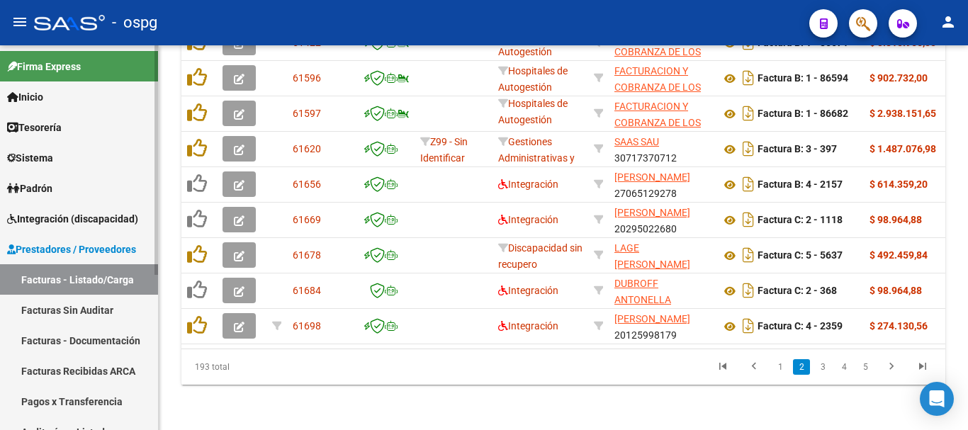
click at [79, 306] on link "Facturas Sin Auditar" at bounding box center [79, 310] width 158 height 30
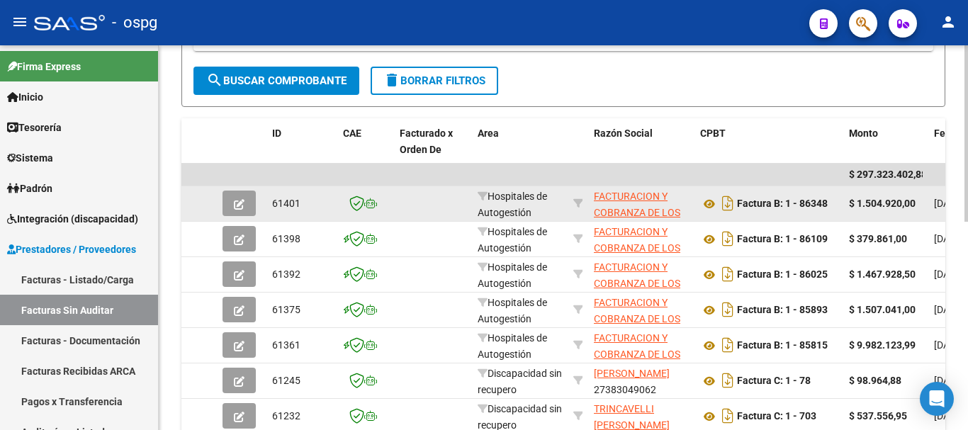
scroll to position [277, 0]
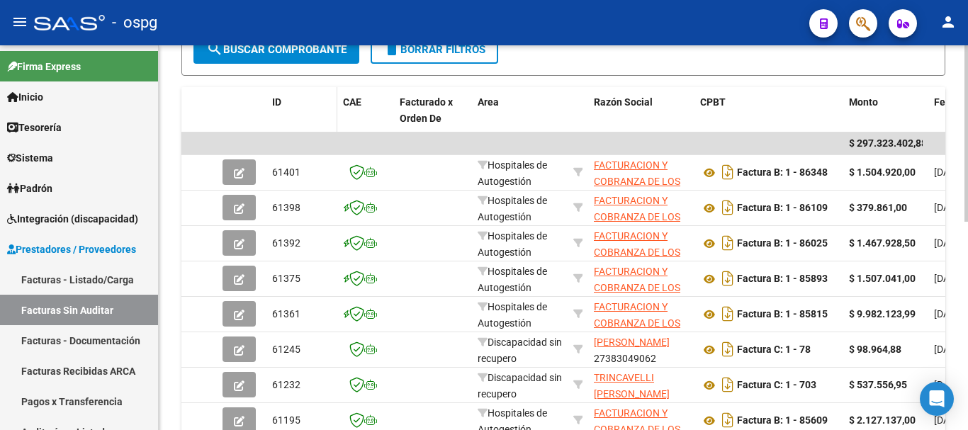
click at [270, 95] on datatable-header-cell "ID" at bounding box center [301, 118] width 71 height 62
click at [278, 100] on span "ID" at bounding box center [276, 101] width 9 height 11
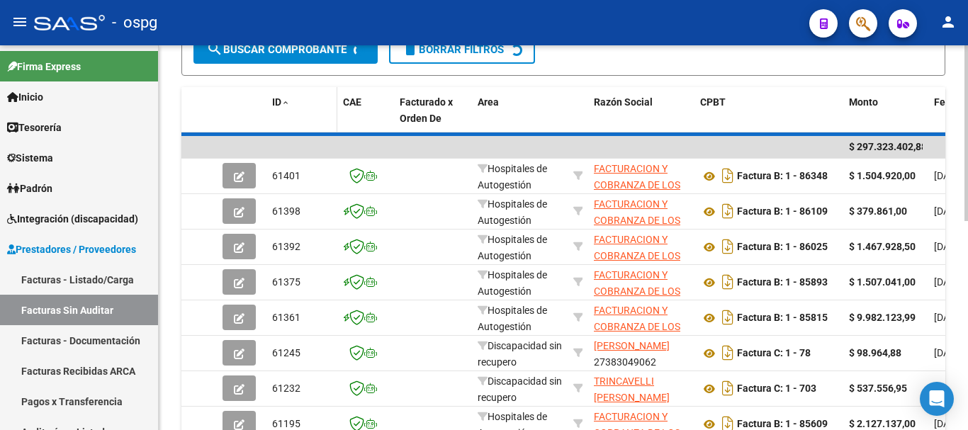
scroll to position [278, 0]
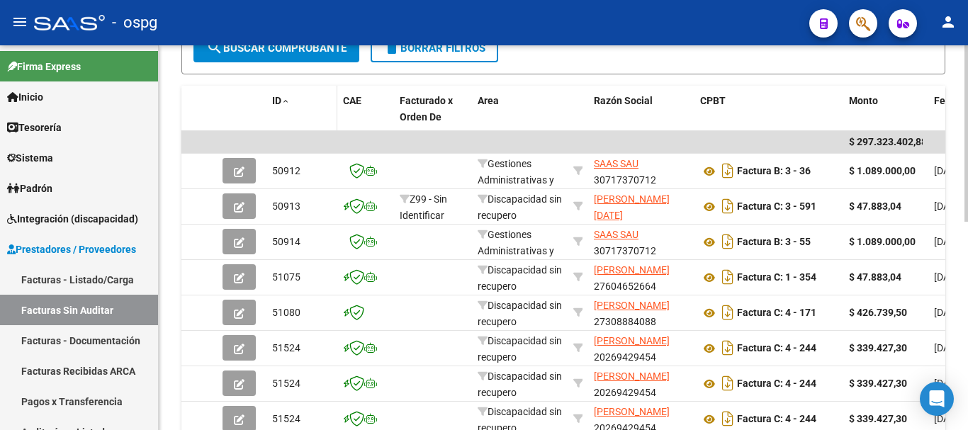
click at [278, 100] on span "ID" at bounding box center [276, 100] width 9 height 11
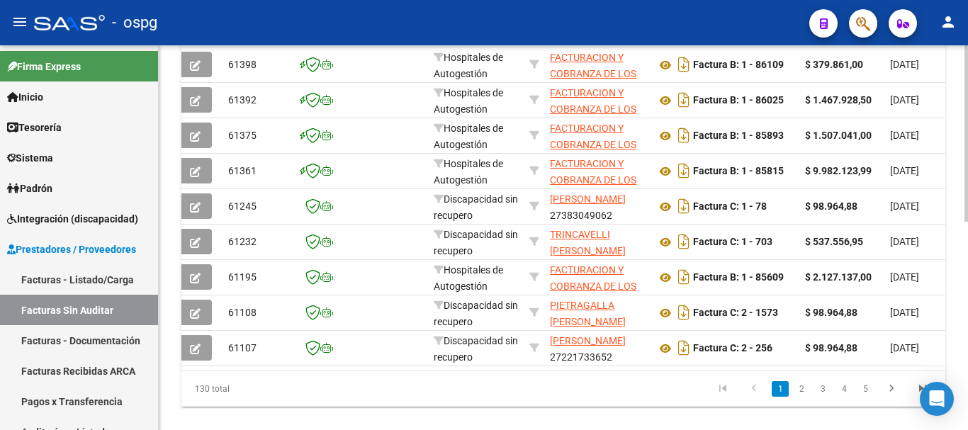
scroll to position [0, 26]
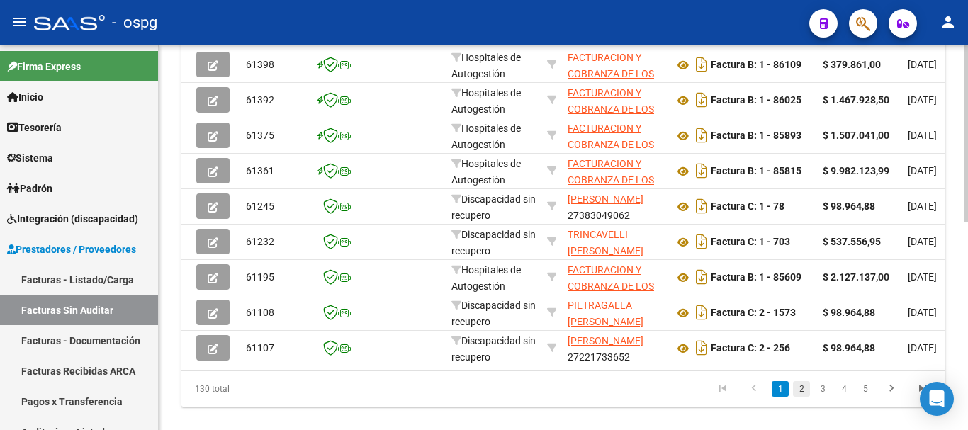
click at [805, 397] on link "2" at bounding box center [801, 389] width 17 height 16
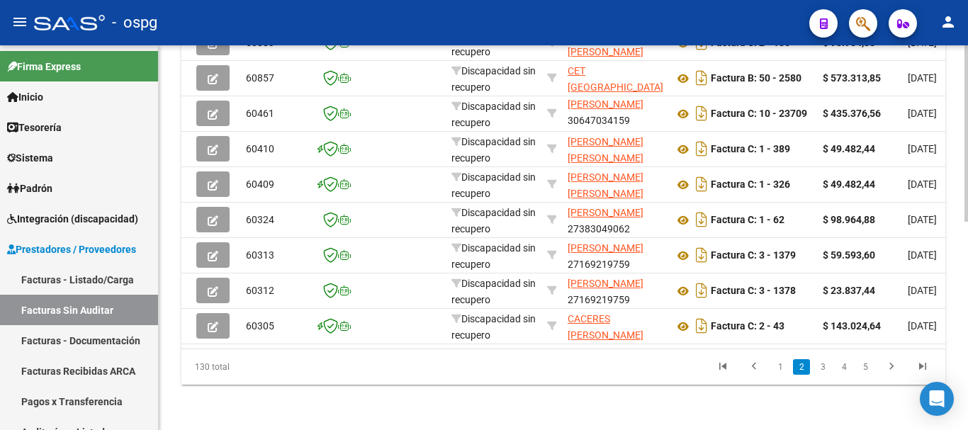
scroll to position [453, 0]
click at [784, 366] on link "1" at bounding box center [779, 367] width 17 height 16
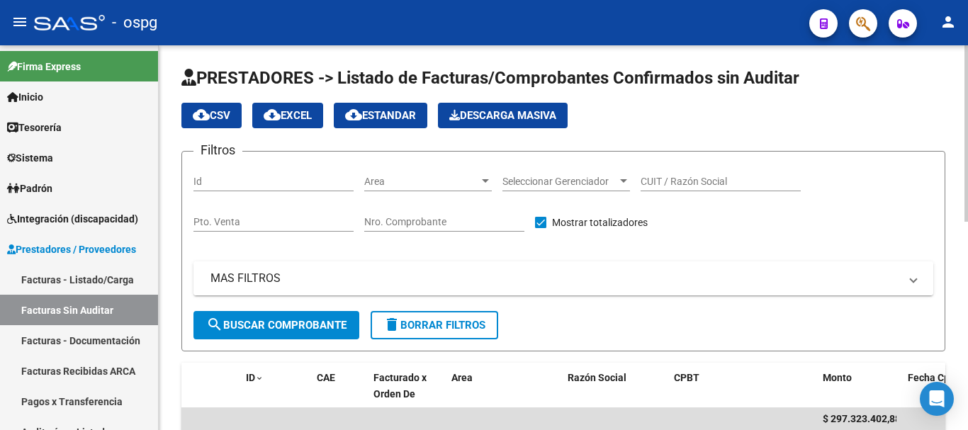
scroll to position [0, 0]
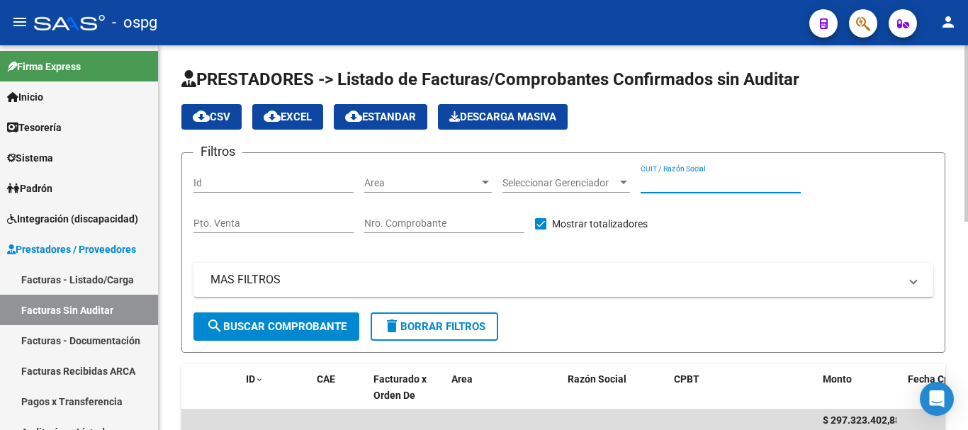
click at [687, 179] on input "CUIT / Razón Social" at bounding box center [720, 183] width 160 height 12
type input "LAGE"
click at [273, 324] on span "search Buscar Comprobante" at bounding box center [276, 326] width 140 height 13
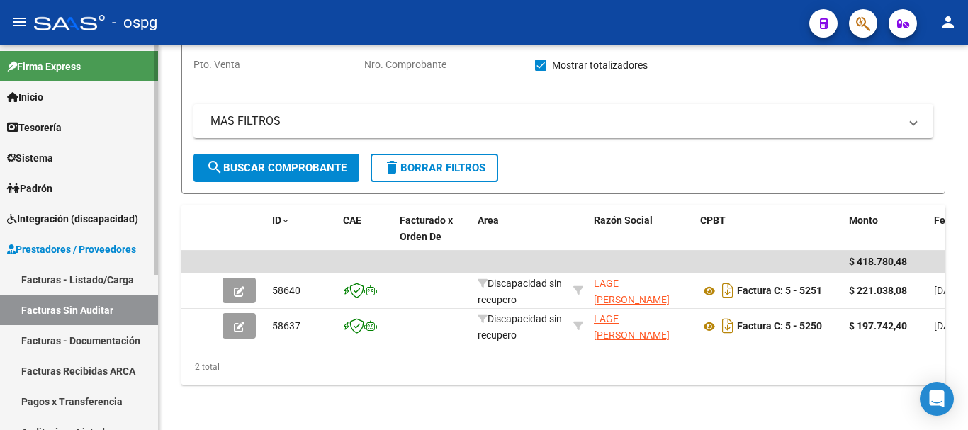
click at [120, 337] on link "Facturas - Documentación" at bounding box center [79, 340] width 158 height 30
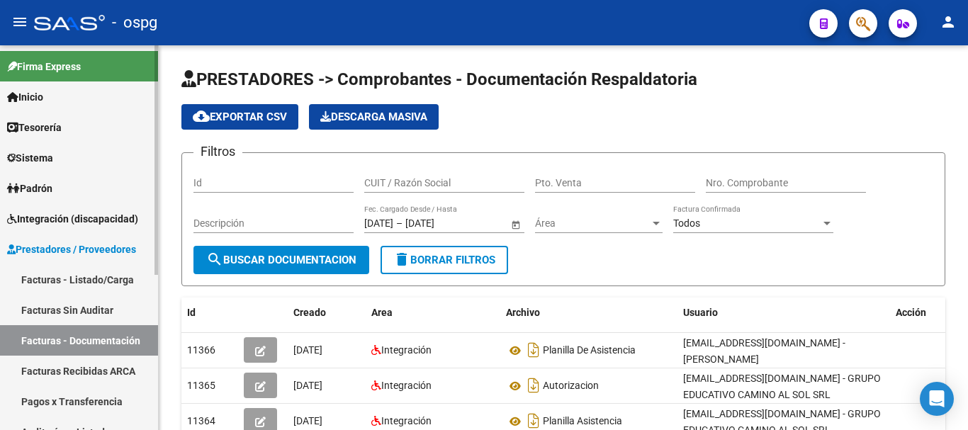
click at [95, 302] on link "Facturas Sin Auditar" at bounding box center [79, 310] width 158 height 30
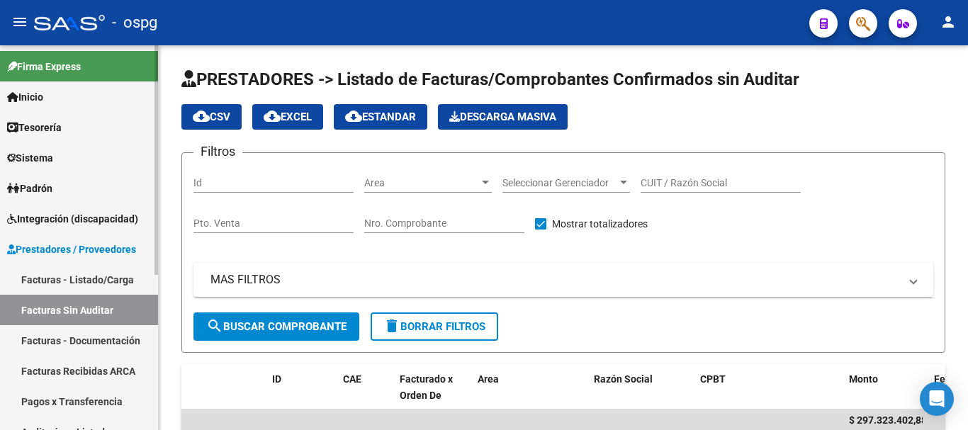
click at [100, 280] on link "Facturas - Listado/Carga" at bounding box center [79, 279] width 158 height 30
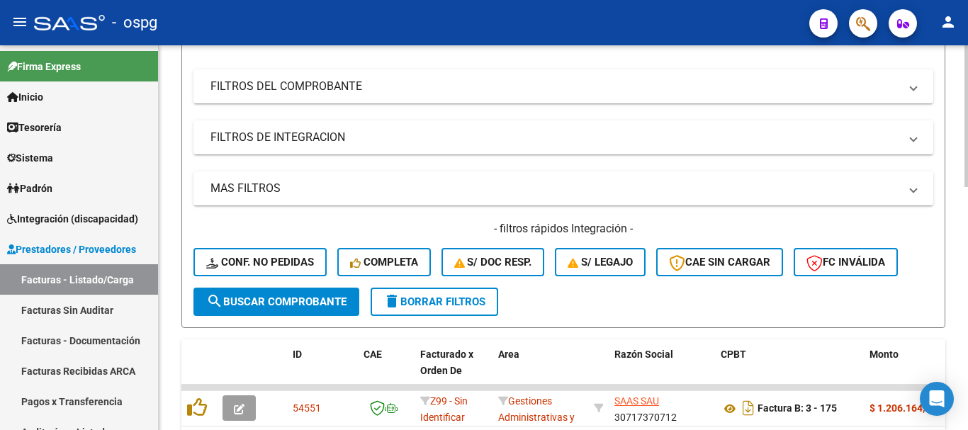
scroll to position [283, 0]
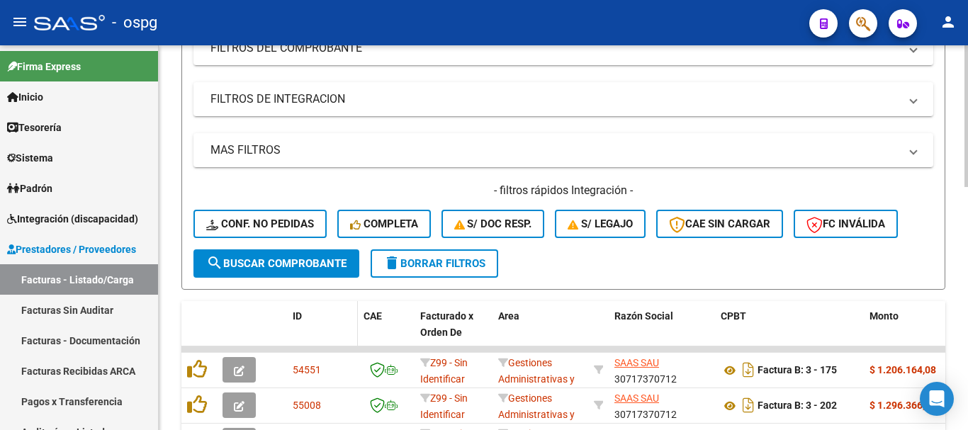
click at [291, 317] on datatable-header-cell "ID" at bounding box center [322, 332] width 71 height 62
click at [298, 315] on span "ID" at bounding box center [297, 315] width 9 height 11
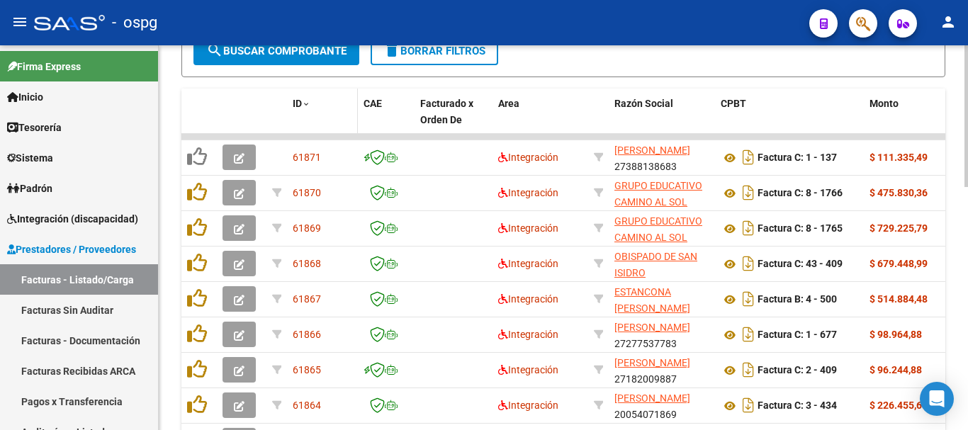
click at [297, 106] on span "ID" at bounding box center [297, 103] width 9 height 11
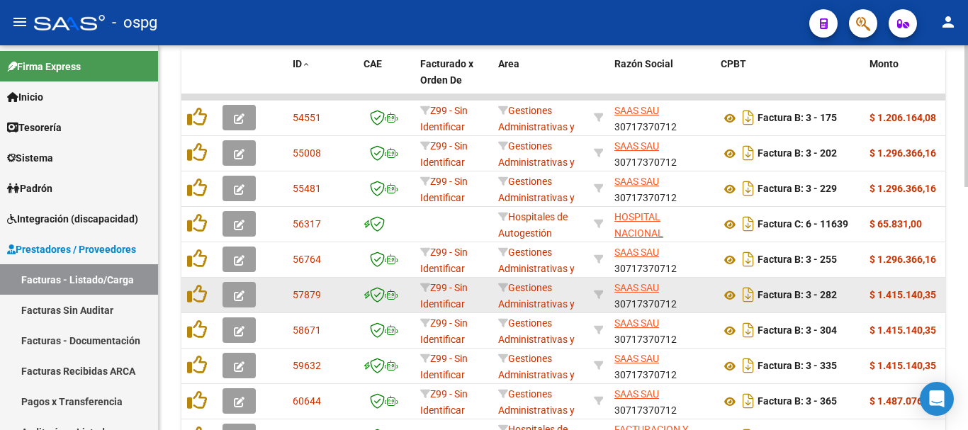
scroll to position [657, 0]
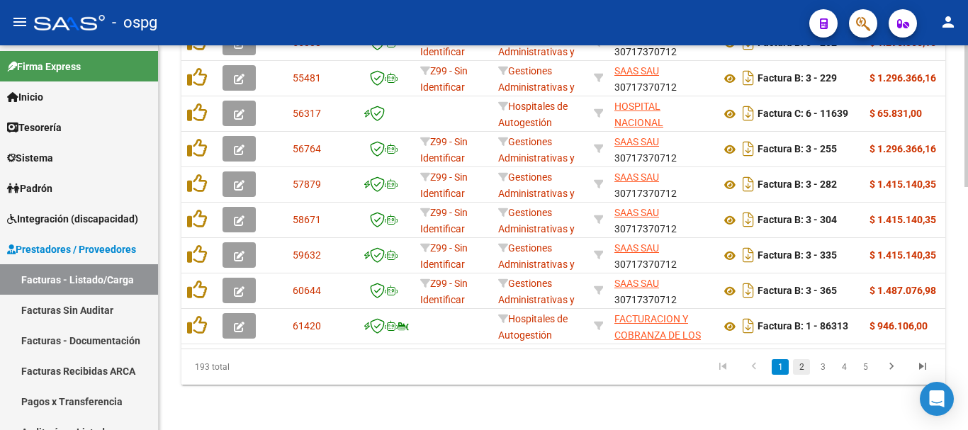
click at [803, 366] on link "2" at bounding box center [801, 367] width 17 height 16
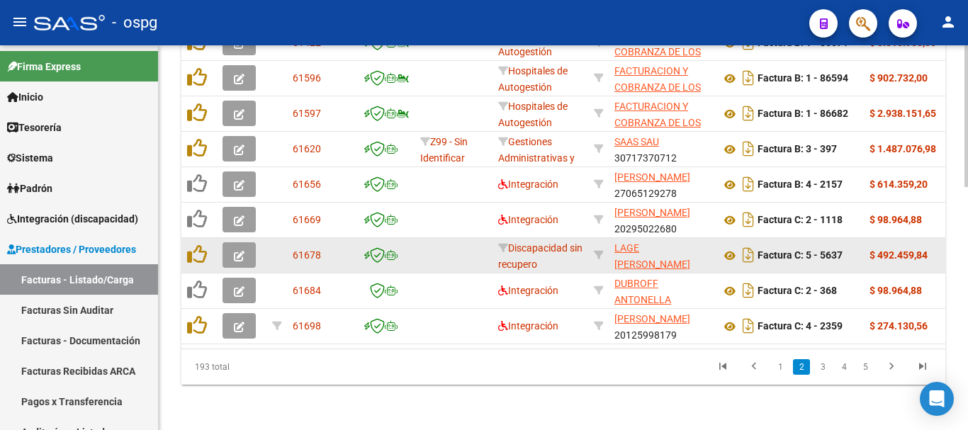
click at [847, 244] on div "Factura C: 5 - 5637" at bounding box center [788, 255] width 137 height 23
drag, startPoint x: 844, startPoint y: 245, endPoint x: 808, endPoint y: 249, distance: 36.4
click at [808, 249] on div "Factura C: 5 - 5637" at bounding box center [788, 255] width 137 height 23
copy strong "5 - 5637"
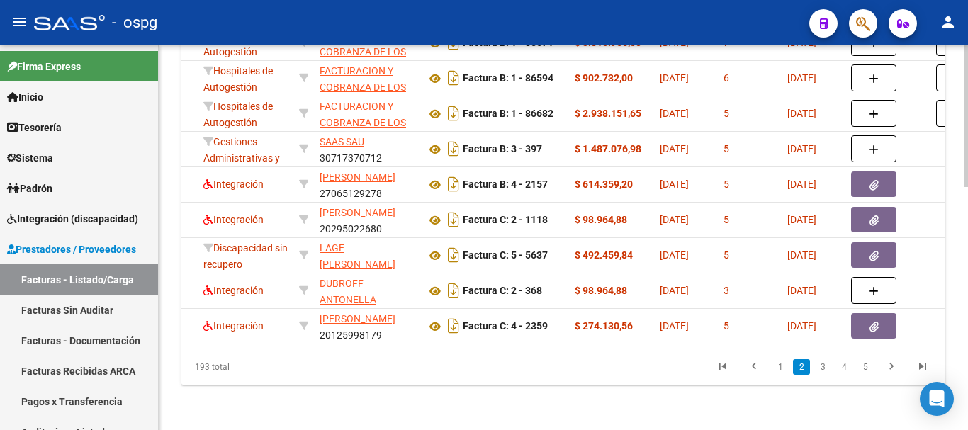
scroll to position [0, 252]
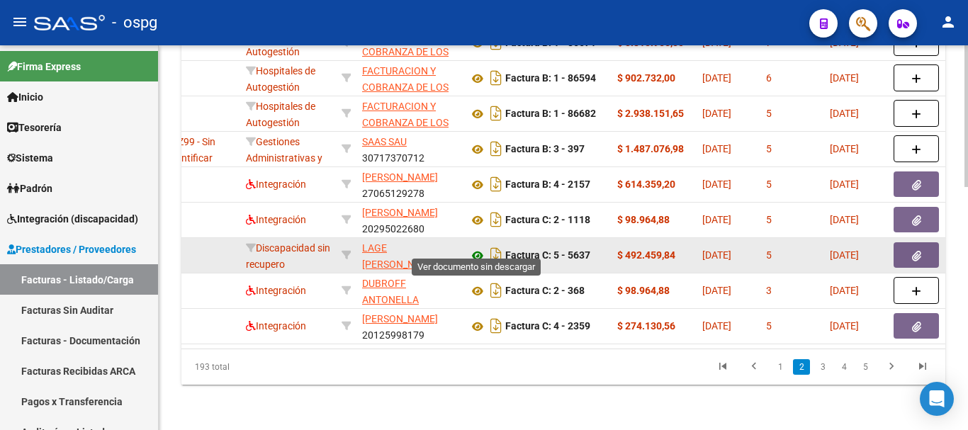
click at [475, 247] on icon at bounding box center [477, 255] width 18 height 17
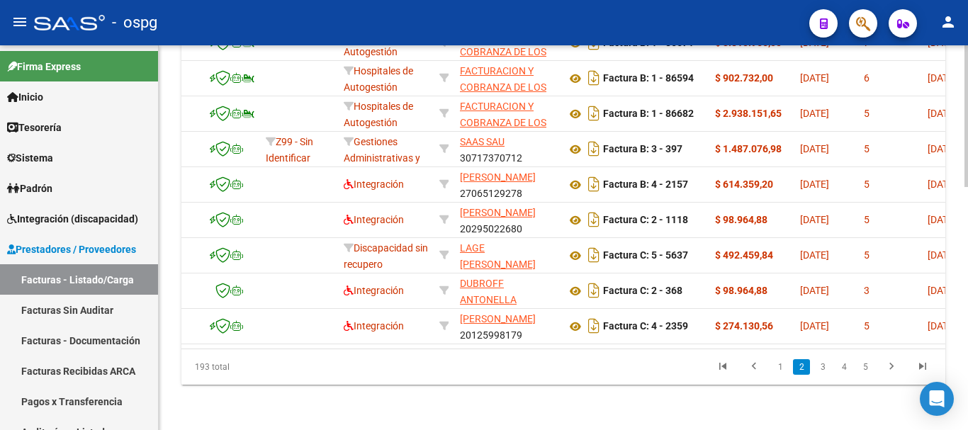
scroll to position [0, 0]
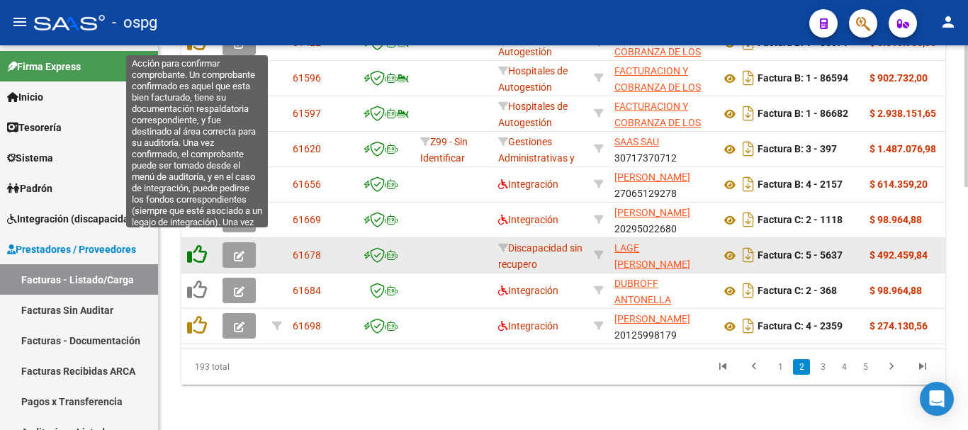
click at [195, 244] on icon at bounding box center [197, 254] width 20 height 20
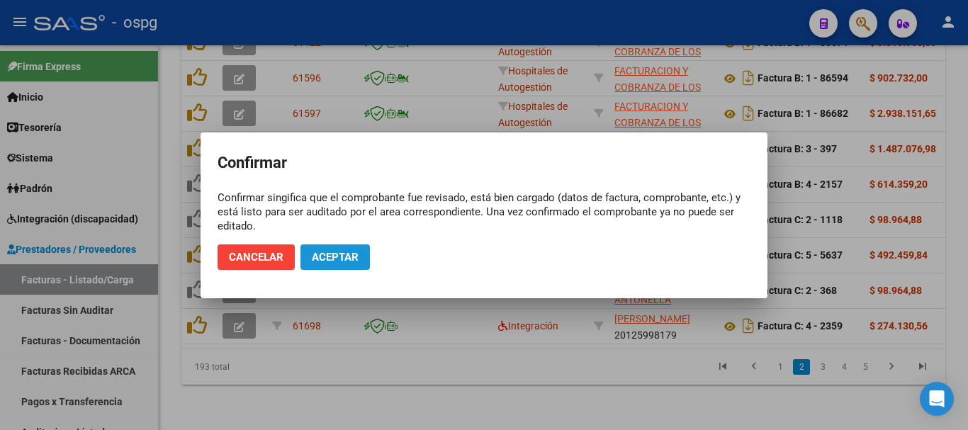
click at [322, 257] on span "Aceptar" at bounding box center [335, 257] width 47 height 13
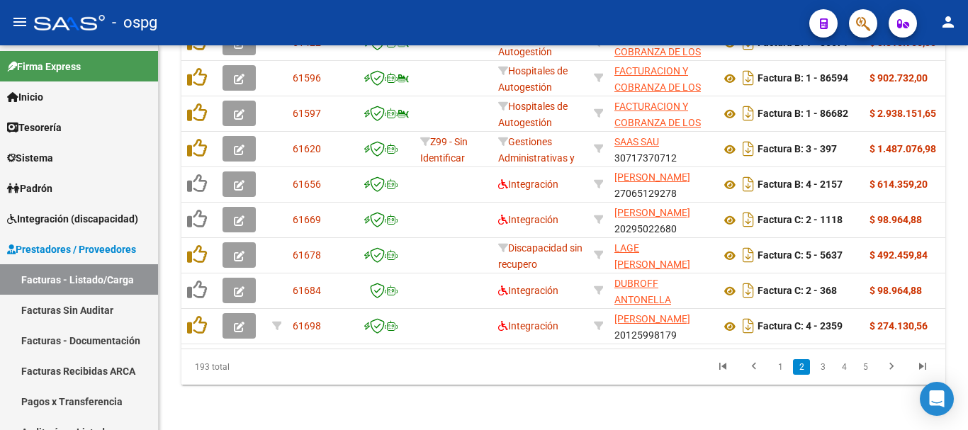
scroll to position [661, 0]
